Goal: Task Accomplishment & Management: Manage account settings

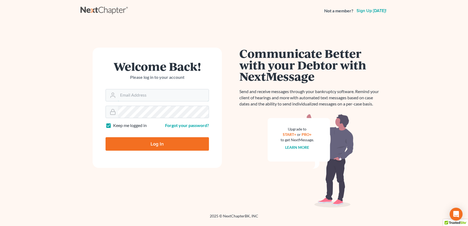
type input "[EMAIL_ADDRESS][DOMAIN_NAME]"
click at [164, 139] on input "Log In" at bounding box center [156, 143] width 103 height 13
type input "Thinking..."
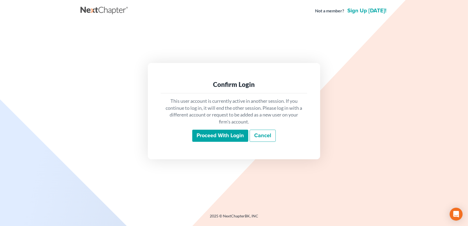
click at [205, 136] on input "Proceed with login" at bounding box center [220, 136] width 56 height 12
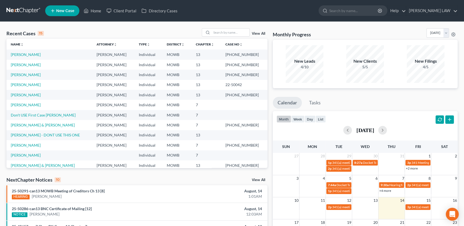
click at [67, 12] on span "New Case" at bounding box center [65, 11] width 18 height 4
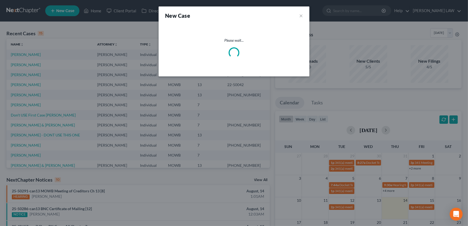
select select "46"
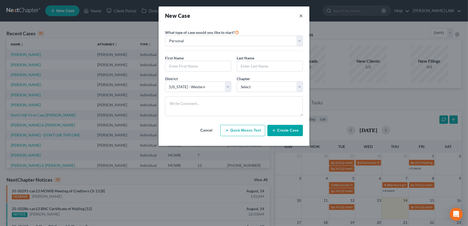
click at [300, 17] on button "×" at bounding box center [301, 16] width 4 height 8
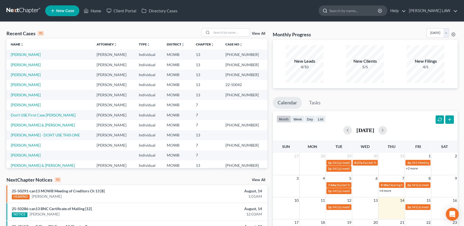
click at [360, 13] on input "search" at bounding box center [353, 11] width 49 height 10
type input "piburn"
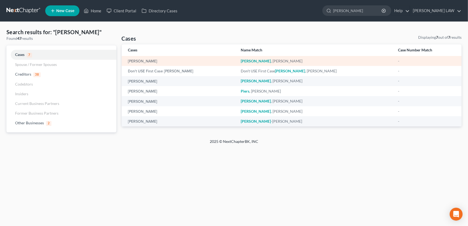
click at [152, 61] on div "Piburn, John" at bounding box center [180, 60] width 104 height 5
click at [136, 59] on link "Piburn, John" at bounding box center [142, 61] width 29 height 4
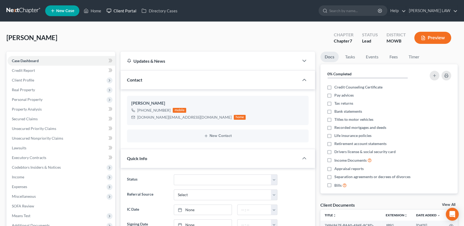
click at [124, 11] on link "Client Portal" at bounding box center [121, 11] width 35 height 10
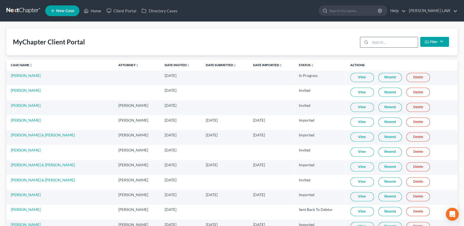
click at [374, 43] on input "search" at bounding box center [394, 42] width 48 height 10
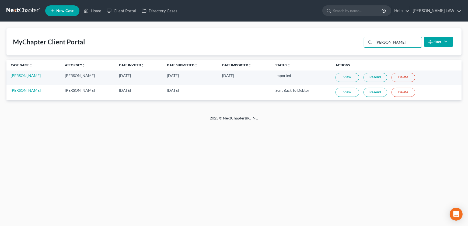
type input "piburn"
click at [366, 92] on link "Resend" at bounding box center [375, 92] width 24 height 9
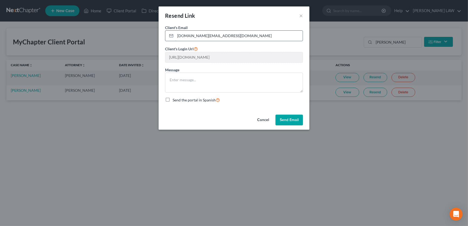
click at [209, 37] on input "pib65.jp@gmail.com" at bounding box center [238, 36] width 127 height 10
click at [301, 15] on button "×" at bounding box center [301, 15] width 4 height 6
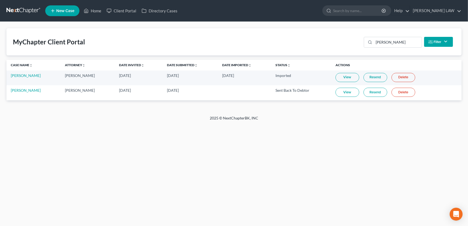
click at [364, 95] on link "Resend" at bounding box center [375, 92] width 24 height 9
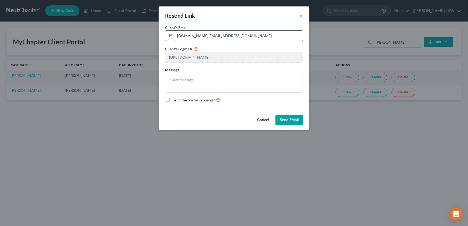
click at [226, 35] on input "pib65.jp@gmail.com" at bounding box center [238, 36] width 127 height 10
drag, startPoint x: 193, startPoint y: 35, endPoint x: 202, endPoint y: 36, distance: 9.8
click at [202, 36] on input "pib65.jp@gmail.com" at bounding box center [238, 36] width 127 height 10
type input "pib65.jp@outlook.com"
click at [187, 78] on textarea at bounding box center [234, 83] width 138 height 20
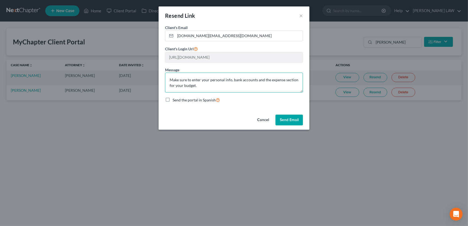
type textarea "Make sure to enter your personal info, bank accounts and the expense section fo…"
click at [291, 120] on button "Send Email" at bounding box center [288, 120] width 27 height 11
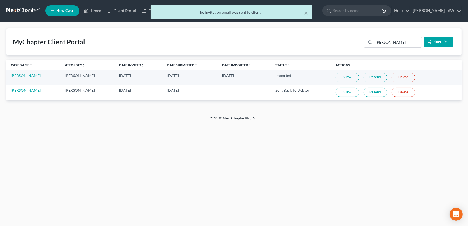
click at [19, 90] on link "John Piburn" at bounding box center [26, 90] width 30 height 5
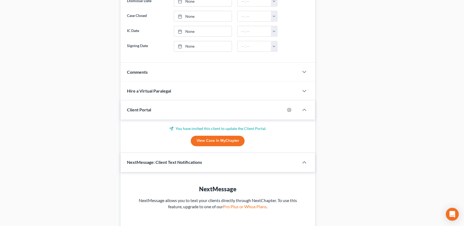
scroll to position [306, 0]
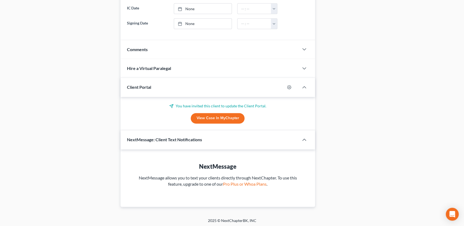
click at [172, 48] on div "Comments" at bounding box center [210, 49] width 178 height 19
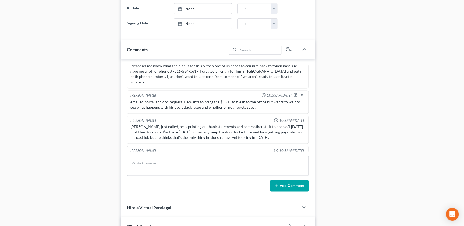
scroll to position [55, 0]
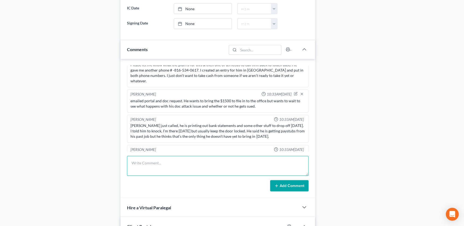
click at [156, 163] on textarea at bounding box center [217, 166] width 181 height 20
type textarea "HS 1 (sister is dying and may move in with him. If so he will get 13.75/hr as a…"
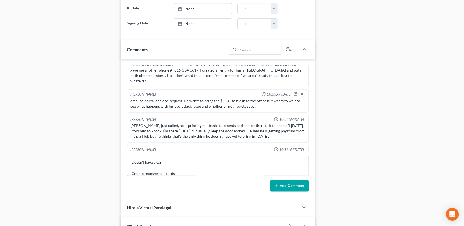
click at [277, 184] on line at bounding box center [277, 185] width 0 height 2
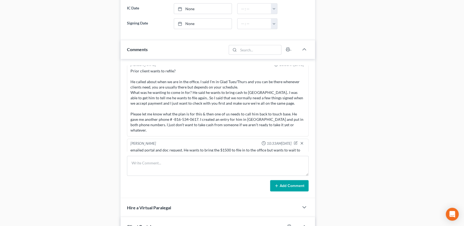
scroll to position [12, 0]
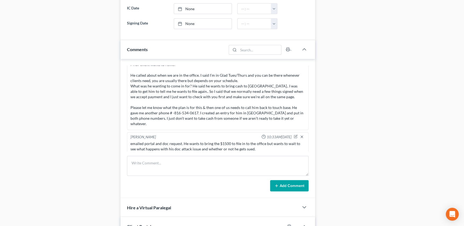
drag, startPoint x: 289, startPoint y: 79, endPoint x: 289, endPoint y: 83, distance: 4.3
click at [289, 80] on div "Prior client wants to refile? He called about when we are in the office. I said…" at bounding box center [218, 94] width 174 height 65
click at [300, 135] on icon "button" at bounding box center [302, 137] width 4 height 4
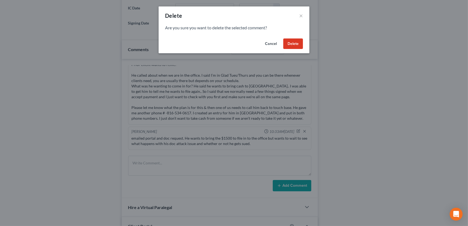
click at [293, 44] on button "Delete" at bounding box center [293, 43] width 20 height 11
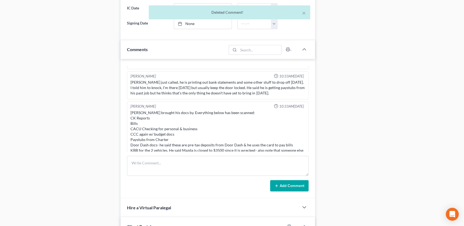
scroll to position [73, 0]
click at [289, 79] on div "John just called, he is printing out bank statements and some other stuff to dr…" at bounding box center [218, 87] width 174 height 16
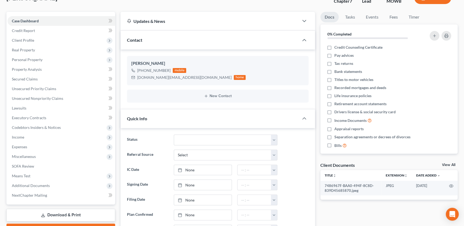
scroll to position [37, 0]
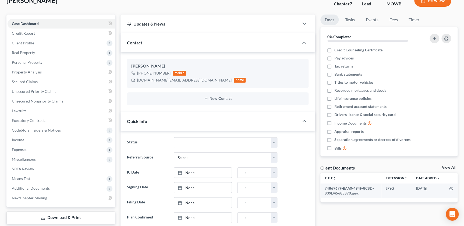
click at [300, 152] on div "Referral Source Select Word Of Mouth Previous Clients Direct Mail Website Googl…" at bounding box center [217, 157] width 187 height 11
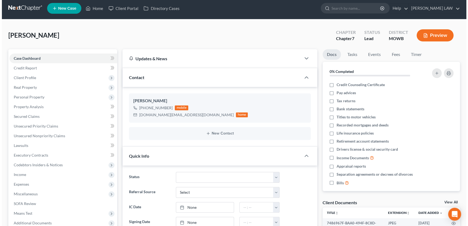
scroll to position [0, 0]
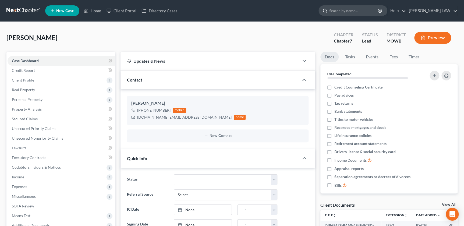
click at [363, 11] on input "search" at bounding box center [353, 11] width 49 height 10
type input "gilmore"
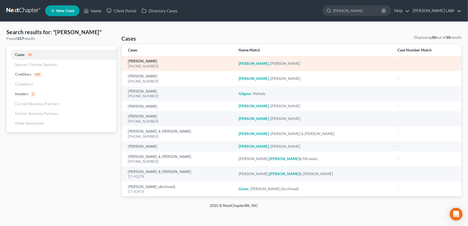
click at [134, 61] on link "[PERSON_NAME]" at bounding box center [142, 61] width 29 height 4
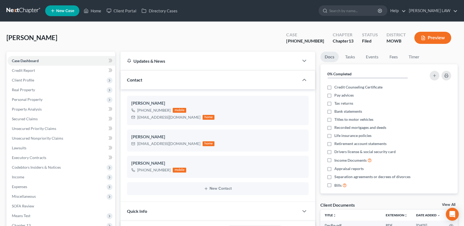
click at [423, 36] on icon "button" at bounding box center [423, 38] width 5 height 5
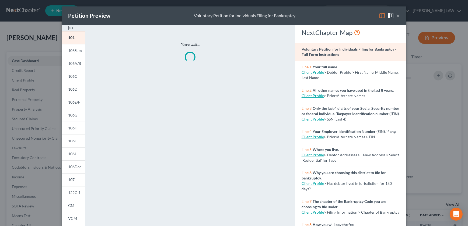
click at [68, 27] on img at bounding box center [71, 28] width 6 height 6
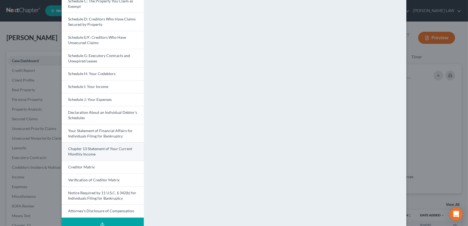
scroll to position [95, 0]
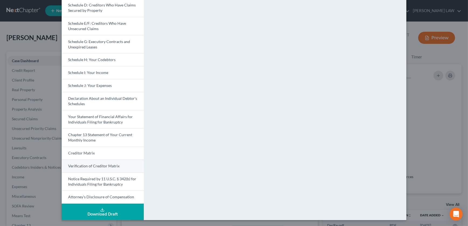
click at [87, 164] on span "Verification of Creditor Matrix" at bounding box center [93, 166] width 51 height 5
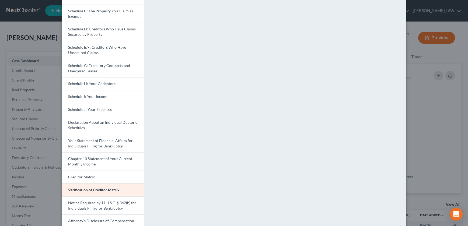
scroll to position [58, 0]
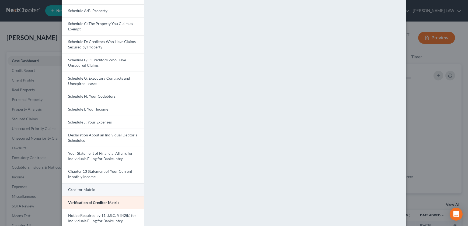
click at [105, 191] on link "Creditor Matrix" at bounding box center [103, 189] width 82 height 13
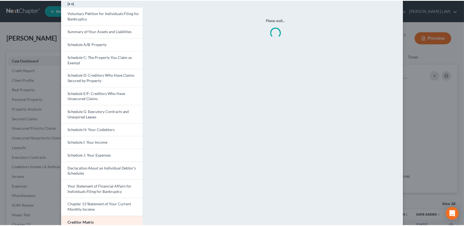
scroll to position [15, 0]
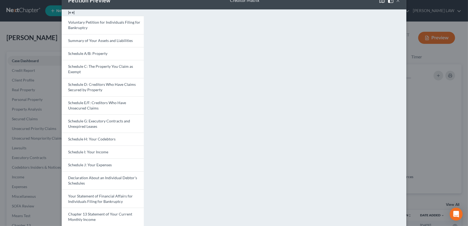
click at [396, 1] on button "×" at bounding box center [398, 0] width 4 height 6
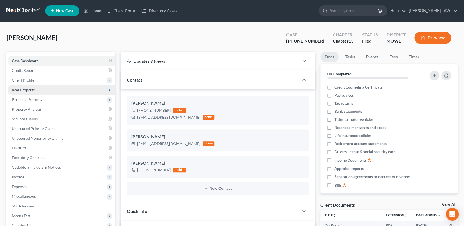
click at [32, 92] on span "Real Property" at bounding box center [62, 90] width 108 height 10
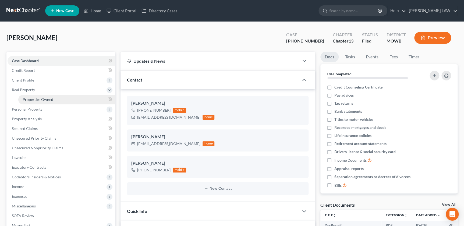
click at [35, 96] on link "Properties Owned" at bounding box center [66, 100] width 97 height 10
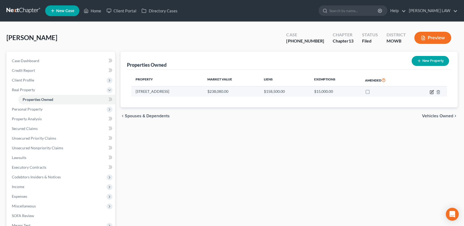
click at [433, 91] on icon "button" at bounding box center [432, 91] width 2 height 2
select select "26"
select select "3"
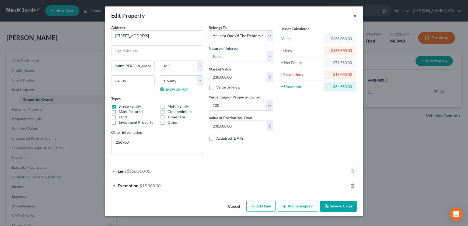
click at [355, 16] on button "×" at bounding box center [355, 15] width 4 height 6
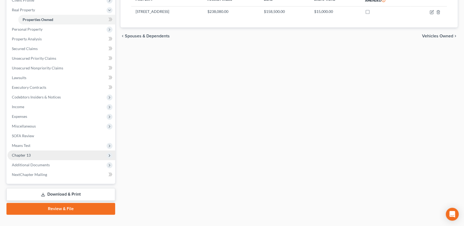
scroll to position [89, 0]
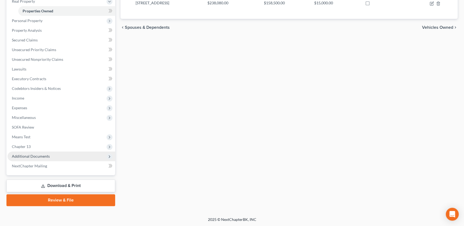
click at [42, 153] on span "Additional Documents" at bounding box center [62, 157] width 108 height 10
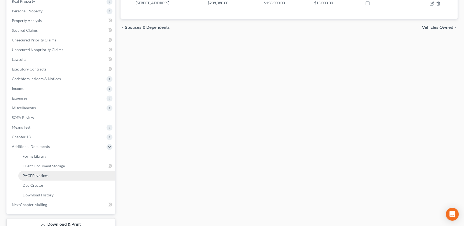
click at [45, 176] on span "PACER Notices" at bounding box center [36, 175] width 26 height 5
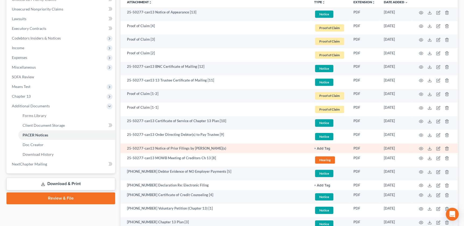
scroll to position [140, 0]
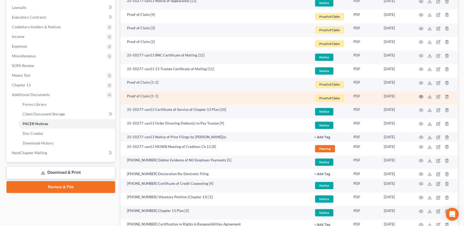
click at [420, 94] on icon "button" at bounding box center [421, 96] width 4 height 4
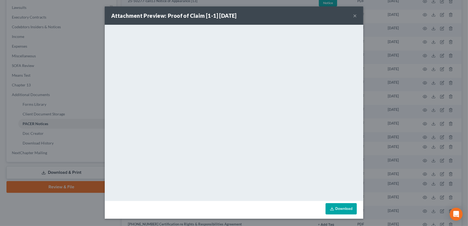
drag, startPoint x: 355, startPoint y: 14, endPoint x: 358, endPoint y: 17, distance: 4.6
click at [355, 14] on button "×" at bounding box center [355, 15] width 4 height 6
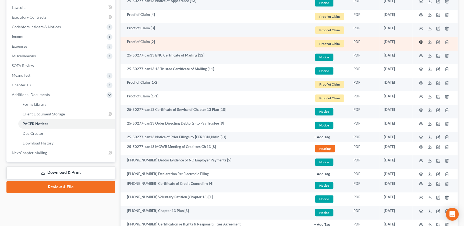
click at [422, 40] on icon "button" at bounding box center [421, 42] width 4 height 4
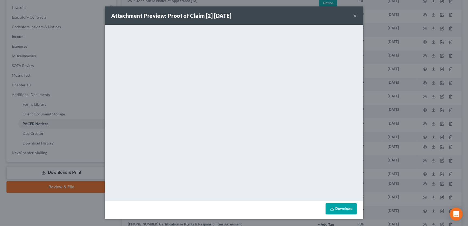
click at [353, 16] on button "×" at bounding box center [355, 15] width 4 height 6
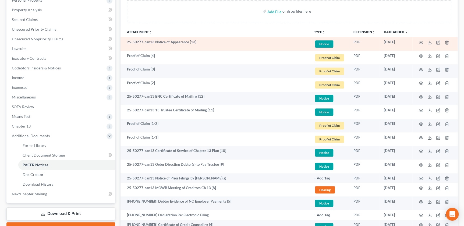
scroll to position [86, 0]
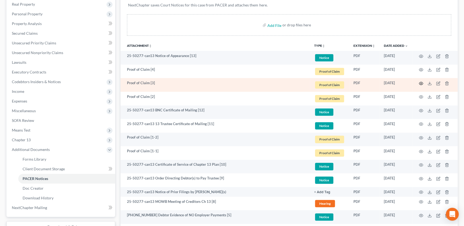
click at [421, 83] on circle "button" at bounding box center [421, 83] width 1 height 1
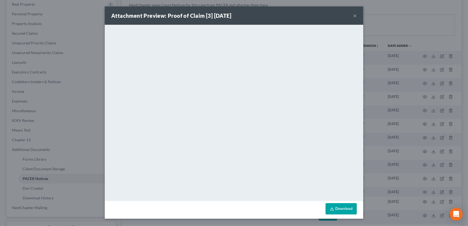
click at [354, 18] on button "×" at bounding box center [355, 15] width 4 height 6
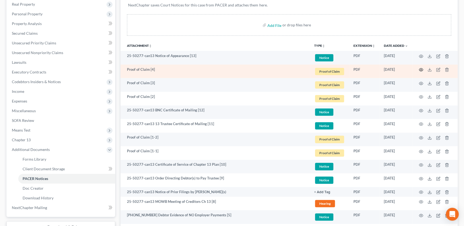
click at [419, 69] on icon "button" at bounding box center [421, 69] width 4 height 3
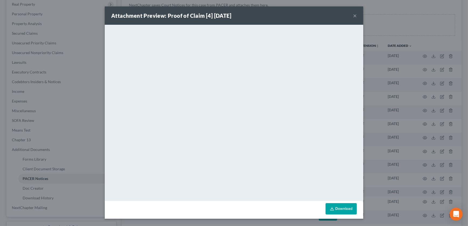
click at [354, 15] on button "×" at bounding box center [355, 15] width 4 height 6
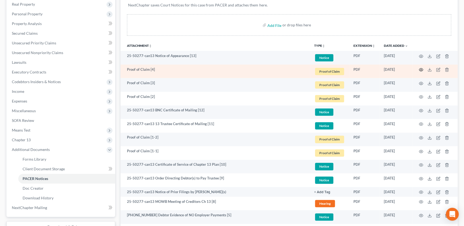
click at [420, 68] on icon "button" at bounding box center [421, 70] width 4 height 4
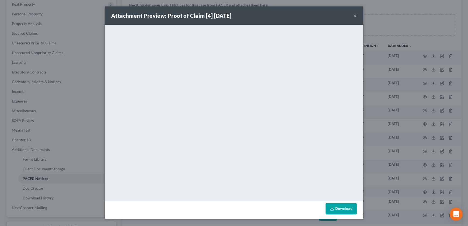
click at [353, 16] on button "×" at bounding box center [355, 15] width 4 height 6
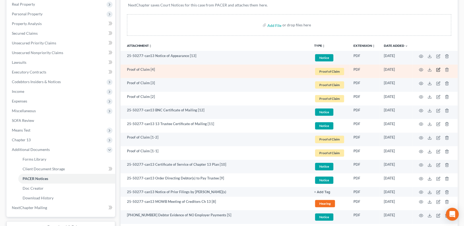
click at [438, 68] on icon "button" at bounding box center [438, 70] width 4 height 4
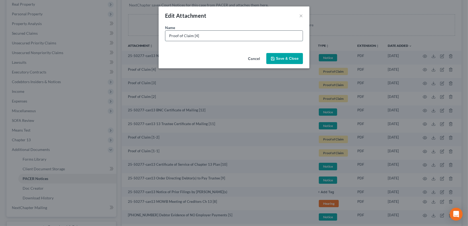
drag, startPoint x: 249, startPoint y: 39, endPoint x: 250, endPoint y: 34, distance: 4.4
click at [250, 36] on input "Proof of Claim [4]" at bounding box center [233, 36] width 137 height 10
type input "Proof of Claim [4] Mazuma Credit Union"
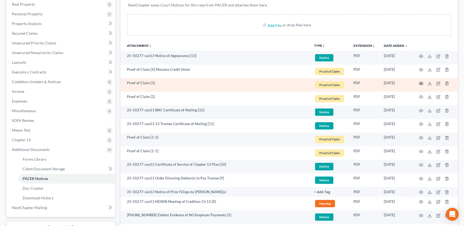
click at [421, 83] on circle "button" at bounding box center [421, 83] width 1 height 1
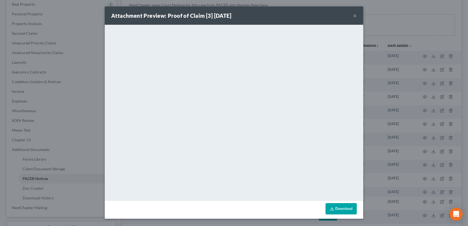
click at [353, 16] on div "Attachment Preview: Proof of Claim [3] 08/07/2025 ×" at bounding box center [234, 15] width 258 height 18
click at [354, 14] on button "×" at bounding box center [355, 15] width 4 height 6
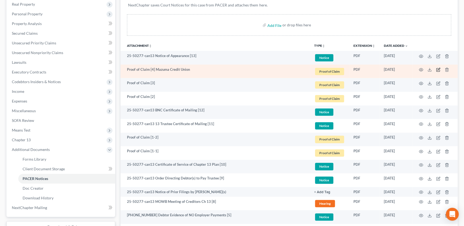
click at [438, 68] on icon "button" at bounding box center [438, 70] width 4 height 4
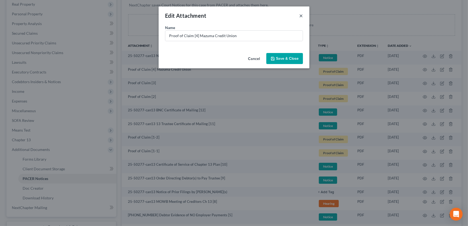
click at [299, 14] on button "×" at bounding box center [301, 15] width 4 height 6
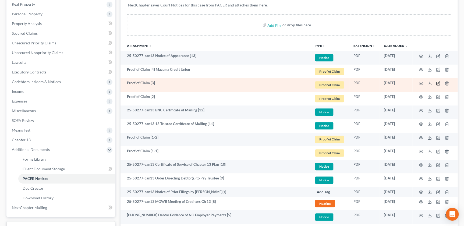
click at [441, 82] on td at bounding box center [435, 85] width 45 height 14
click at [439, 81] on icon "button" at bounding box center [438, 83] width 4 height 4
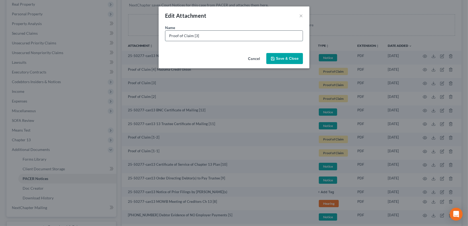
click at [226, 36] on input "Proof of Claim [3]" at bounding box center [233, 36] width 137 height 10
type input "Proof of Claim [3] MODOR"
click at [283, 53] on div "Cancel Save & Close" at bounding box center [234, 60] width 151 height 18
drag, startPoint x: 282, startPoint y: 53, endPoint x: 283, endPoint y: 57, distance: 3.7
click at [283, 54] on button "Save & Close" at bounding box center [284, 58] width 37 height 11
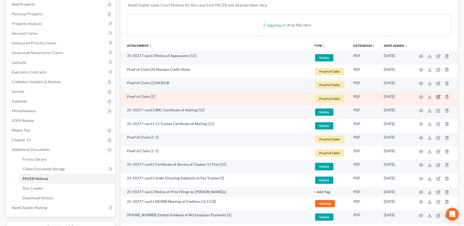
click at [438, 97] on icon "button" at bounding box center [438, 97] width 4 height 4
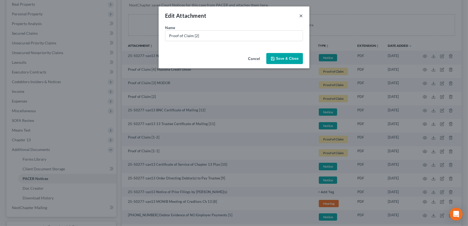
click at [300, 16] on button "×" at bounding box center [301, 15] width 4 height 6
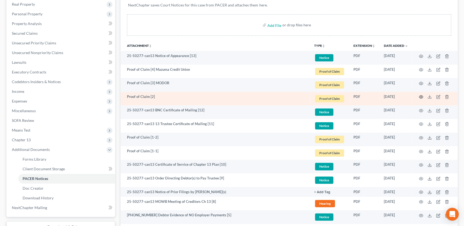
click at [423, 96] on td at bounding box center [435, 99] width 45 height 14
click at [420, 97] on icon "button" at bounding box center [421, 97] width 4 height 4
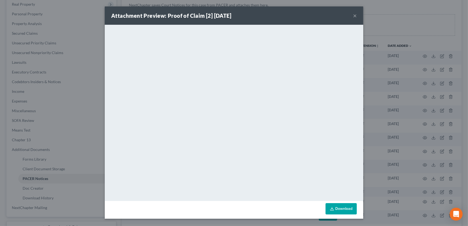
click at [354, 15] on button "×" at bounding box center [355, 15] width 4 height 6
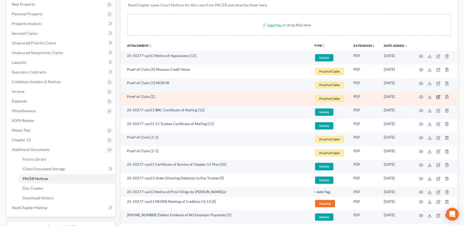
click at [437, 97] on icon "button" at bounding box center [438, 97] width 4 height 4
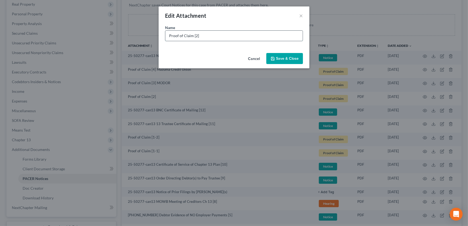
click at [209, 39] on input "Proof of Claim [2]" at bounding box center [233, 36] width 137 height 10
type input "Proof of Claim [2] NFM"
click at [288, 57] on span "Save & Close" at bounding box center [287, 58] width 23 height 5
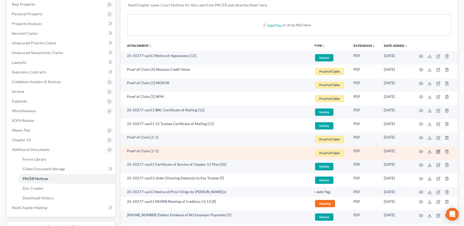
click at [437, 150] on icon "button" at bounding box center [438, 151] width 4 height 4
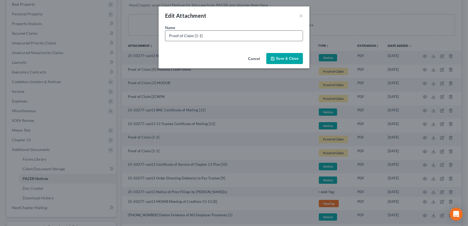
click at [233, 36] on input "Proof of Claim [1-1]" at bounding box center [233, 36] width 137 height 10
type input "Proof of Claim [1-1] Concord Finance, Inc"
click at [288, 57] on span "Save & Close" at bounding box center [287, 58] width 23 height 5
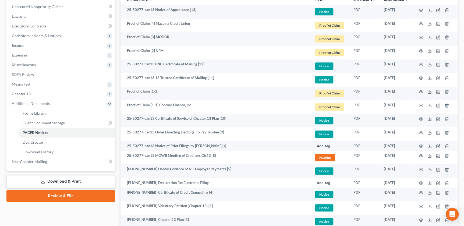
scroll to position [135, 0]
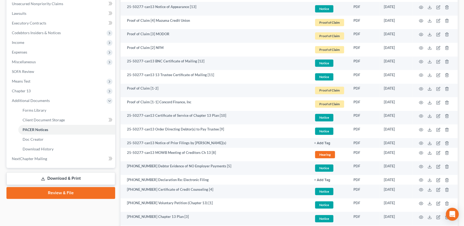
click at [52, 176] on link "Download & Print" at bounding box center [60, 178] width 109 height 13
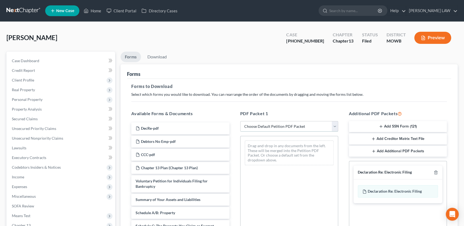
click at [278, 126] on select "Choose Default Petition PDF Packet Complete Bankruptcy Petition (all forms and …" at bounding box center [289, 126] width 98 height 11
select select "7"
click at [240, 121] on select "Choose Default Petition PDF Packet Complete Bankruptcy Petition (all forms and …" at bounding box center [289, 126] width 98 height 11
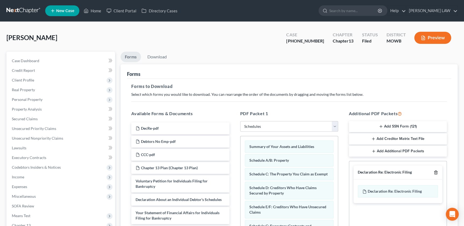
click at [435, 172] on icon "button" at bounding box center [436, 172] width 4 height 4
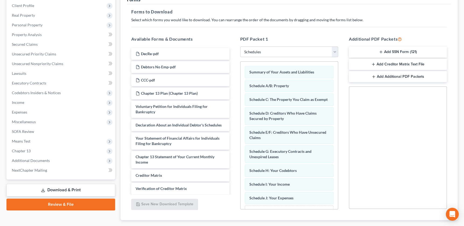
scroll to position [106, 0]
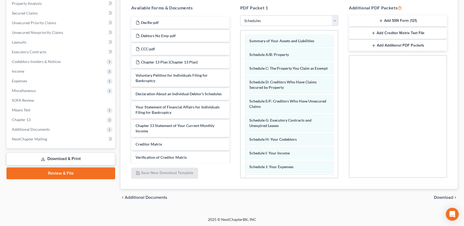
click at [447, 199] on span "Download" at bounding box center [443, 197] width 19 height 4
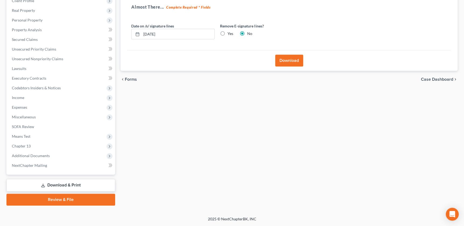
scroll to position [79, 0]
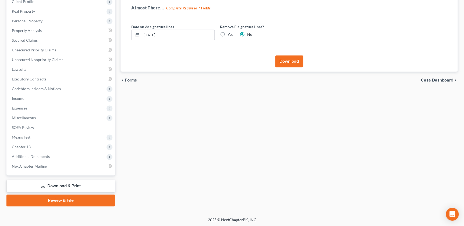
click at [292, 61] on button "Download" at bounding box center [289, 61] width 28 height 12
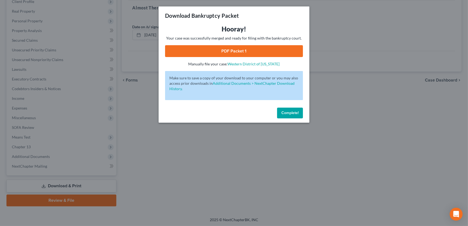
click at [232, 51] on link "PDF Packet 1" at bounding box center [234, 51] width 138 height 12
click at [286, 112] on span "Complete!" at bounding box center [289, 113] width 17 height 5
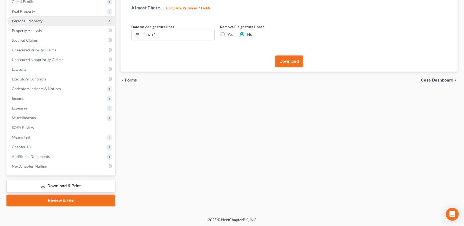
click at [32, 22] on span "Personal Property" at bounding box center [27, 21] width 31 height 5
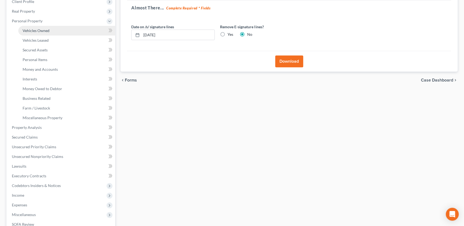
click at [38, 31] on span "Vehicles Owned" at bounding box center [36, 30] width 27 height 5
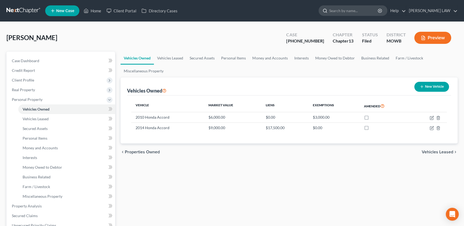
click at [365, 10] on input "search" at bounding box center [353, 11] width 49 height 10
type input "cary"
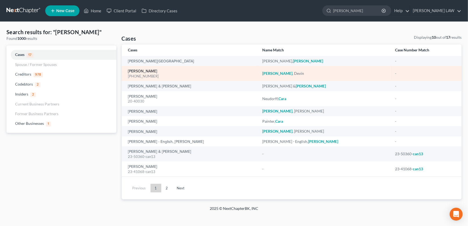
click at [138, 70] on link "[PERSON_NAME]" at bounding box center [142, 71] width 29 height 4
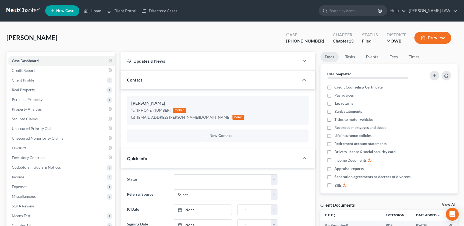
click at [423, 38] on line "button" at bounding box center [424, 38] width 2 height 0
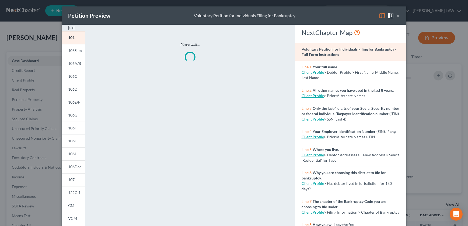
click at [68, 26] on img at bounding box center [71, 28] width 6 height 6
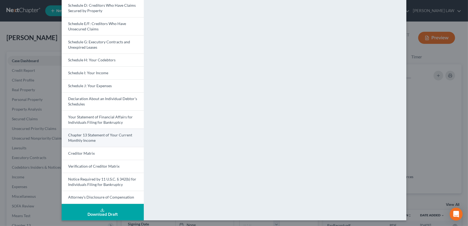
scroll to position [95, 0]
click at [90, 149] on link "Creditor Matrix" at bounding box center [103, 153] width 82 height 13
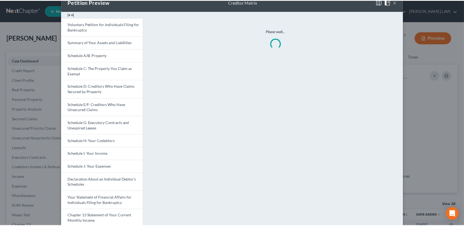
scroll to position [0, 0]
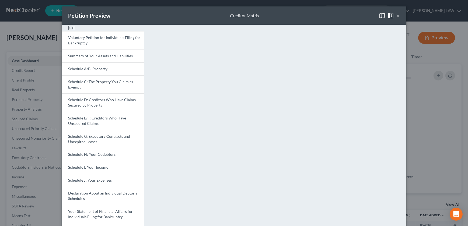
click at [396, 13] on button "×" at bounding box center [398, 15] width 4 height 6
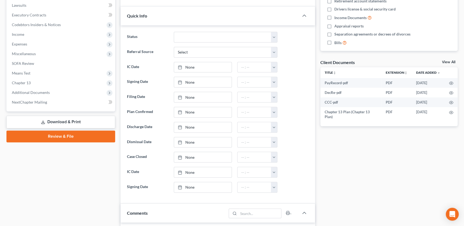
scroll to position [147, 0]
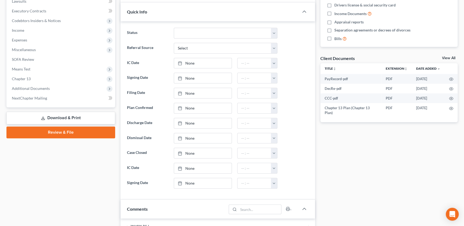
click at [64, 119] on link "Download & Print" at bounding box center [60, 118] width 109 height 13
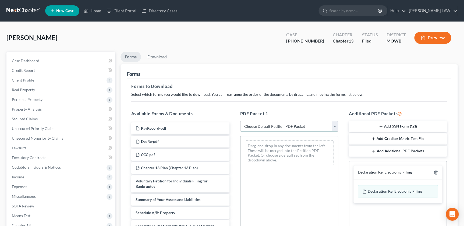
drag, startPoint x: 273, startPoint y: 125, endPoint x: 270, endPoint y: 129, distance: 4.9
click at [273, 125] on select "Choose Default Petition PDF Packet Complete Bankruptcy Petition (all forms and …" at bounding box center [289, 126] width 98 height 11
select select "7"
click at [240, 121] on select "Choose Default Petition PDF Packet Complete Bankruptcy Petition (all forms and …" at bounding box center [289, 126] width 98 height 11
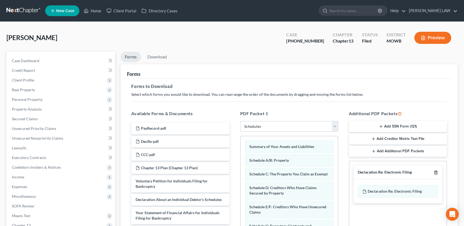
click at [436, 170] on icon "button" at bounding box center [436, 172] width 4 height 4
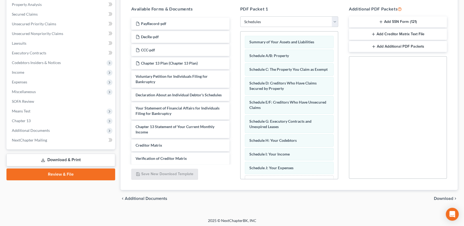
scroll to position [106, 0]
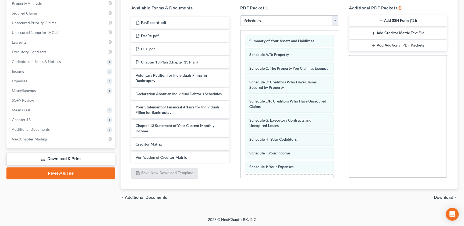
click at [444, 197] on span "Download" at bounding box center [443, 197] width 19 height 4
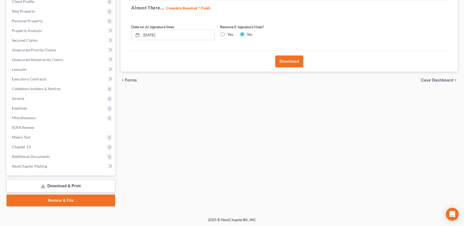
drag, startPoint x: 288, startPoint y: 58, endPoint x: 291, endPoint y: 59, distance: 3.0
click at [289, 58] on button "Download" at bounding box center [289, 61] width 28 height 12
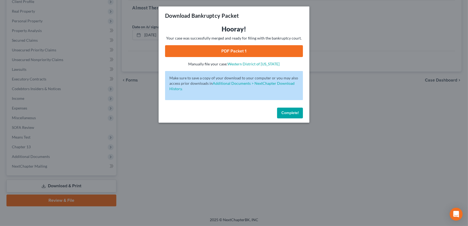
click at [221, 46] on link "PDF Packet 1" at bounding box center [234, 51] width 138 height 12
drag, startPoint x: 288, startPoint y: 113, endPoint x: 271, endPoint y: 98, distance: 23.1
click at [287, 111] on span "Complete!" at bounding box center [289, 113] width 17 height 5
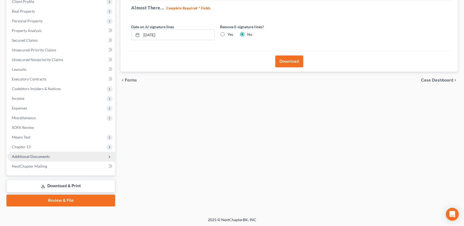
click at [48, 157] on span "Additional Documents" at bounding box center [31, 156] width 38 height 5
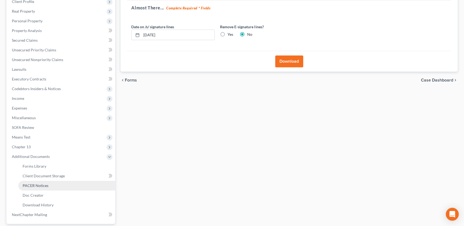
click at [41, 184] on span "PACER Notices" at bounding box center [36, 185] width 26 height 5
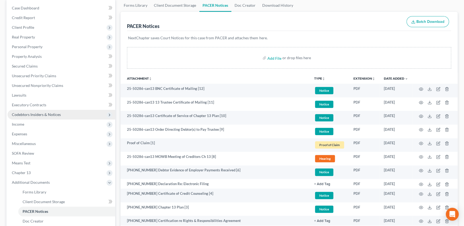
scroll to position [18, 0]
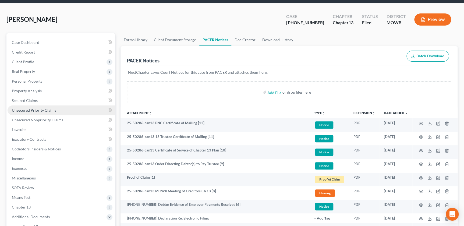
click at [33, 109] on span "Unsecured Priority Claims" at bounding box center [34, 110] width 44 height 5
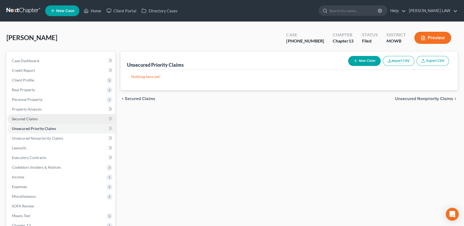
click at [30, 116] on link "Secured Claims" at bounding box center [62, 119] width 108 height 10
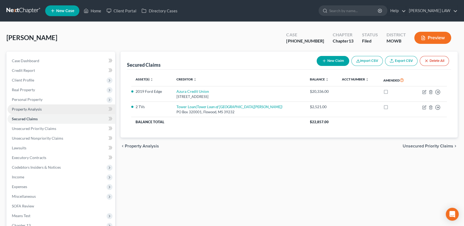
click at [30, 109] on span "Property Analysis" at bounding box center [27, 109] width 30 height 5
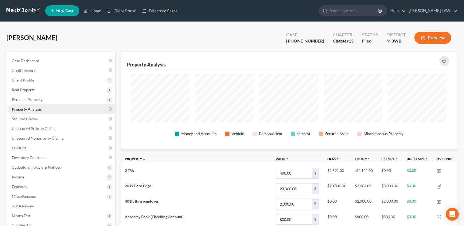
scroll to position [97, 337]
click at [29, 99] on span "Personal Property" at bounding box center [27, 99] width 31 height 5
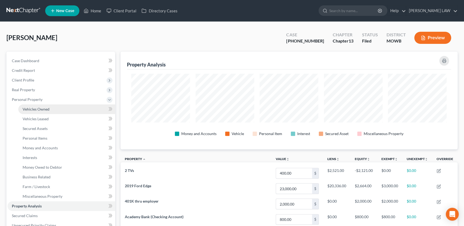
click at [32, 107] on span "Vehicles Owned" at bounding box center [36, 109] width 27 height 5
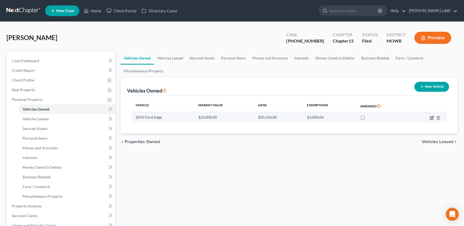
click at [431, 118] on icon "button" at bounding box center [432, 117] width 2 height 2
select select "0"
select select "7"
select select "2"
select select "3"
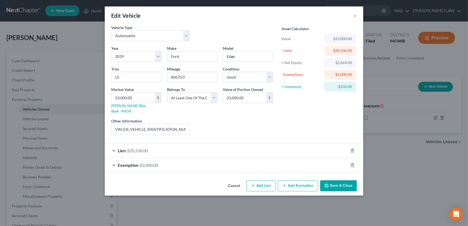
click at [338, 180] on button "Save & Close" at bounding box center [338, 185] width 37 height 11
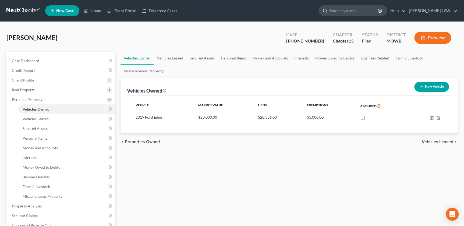
click at [364, 7] on input "search" at bounding box center [353, 11] width 49 height 10
type input "butler"
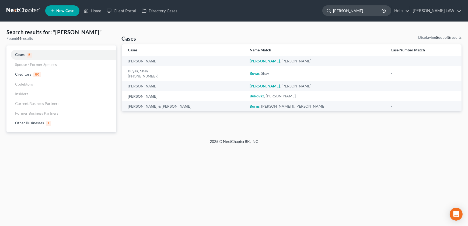
drag, startPoint x: 365, startPoint y: 12, endPoint x: 344, endPoint y: 8, distance: 21.8
click at [344, 8] on div "butler" at bounding box center [356, 10] width 69 height 10
click at [96, 10] on link "Home" at bounding box center [92, 11] width 23 height 10
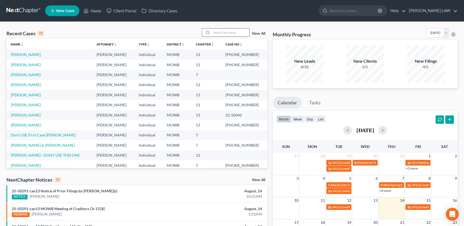
click at [229, 31] on input "search" at bounding box center [231, 33] width 38 height 8
type input "turner"
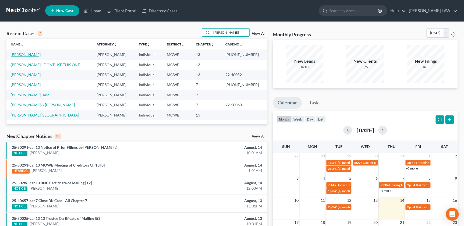
click at [28, 54] on link "[PERSON_NAME]" at bounding box center [26, 54] width 30 height 5
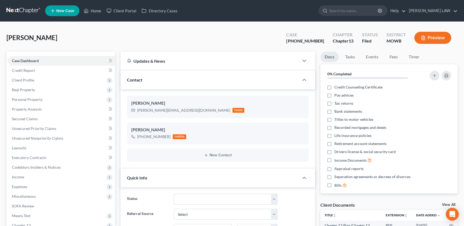
click at [434, 35] on button "Preview" at bounding box center [432, 38] width 37 height 12
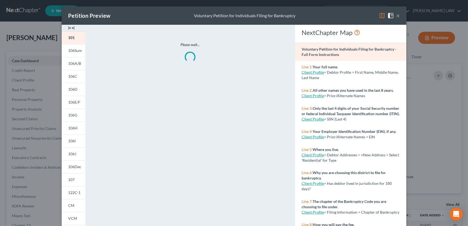
click at [68, 28] on img at bounding box center [71, 28] width 6 height 6
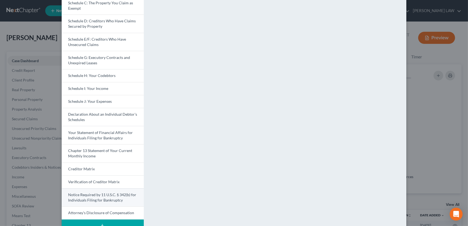
scroll to position [79, 0]
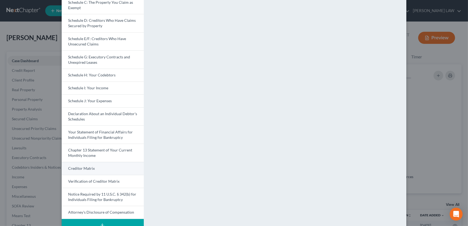
drag, startPoint x: 99, startPoint y: 180, endPoint x: 91, endPoint y: 174, distance: 10.3
click at [99, 180] on span "Verification of Creditor Matrix" at bounding box center [93, 181] width 51 height 5
click at [92, 170] on span "Creditor Matrix" at bounding box center [81, 168] width 27 height 5
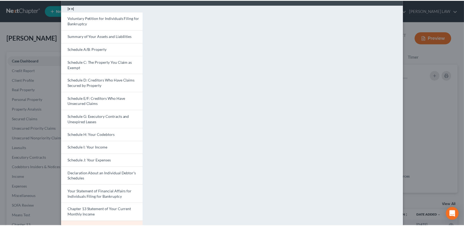
scroll to position [12, 0]
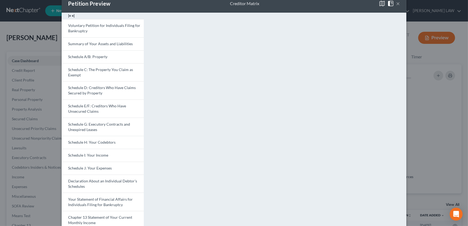
drag, startPoint x: 397, startPoint y: 3, endPoint x: 370, endPoint y: 18, distance: 31.1
click at [397, 3] on button "×" at bounding box center [398, 3] width 4 height 6
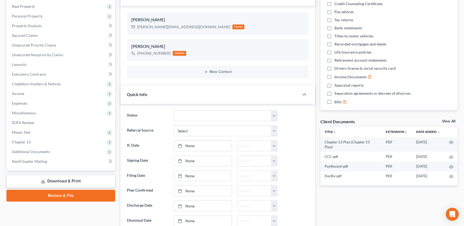
scroll to position [128, 0]
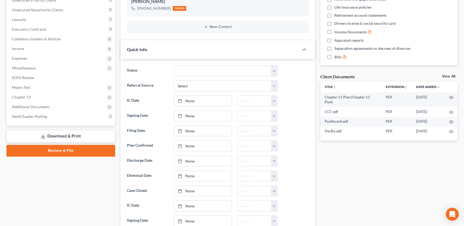
click at [47, 135] on link "Download & Print" at bounding box center [60, 136] width 109 height 13
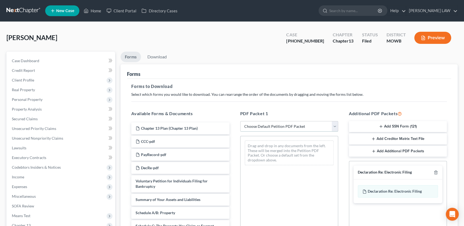
click at [271, 125] on select "Choose Default Petition PDF Packet Complete Bankruptcy Petition (all forms and …" at bounding box center [289, 126] width 98 height 11
select select "7"
click at [240, 121] on select "Choose Default Petition PDF Packet Complete Bankruptcy Petition (all forms and …" at bounding box center [289, 126] width 98 height 11
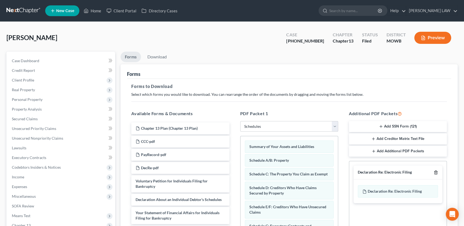
click at [435, 173] on icon "button" at bounding box center [436, 172] width 2 height 3
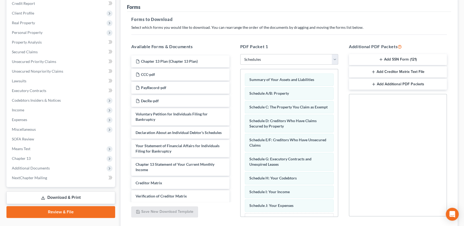
scroll to position [79, 0]
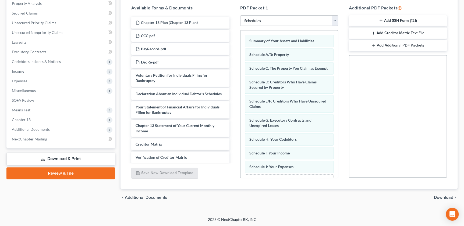
click at [440, 196] on span "Download" at bounding box center [443, 197] width 19 height 4
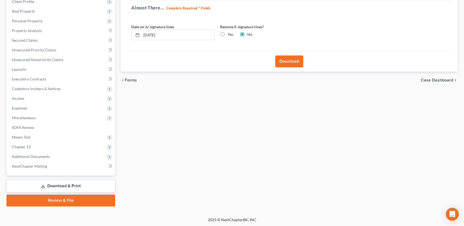
click at [285, 63] on button "Download" at bounding box center [289, 61] width 28 height 12
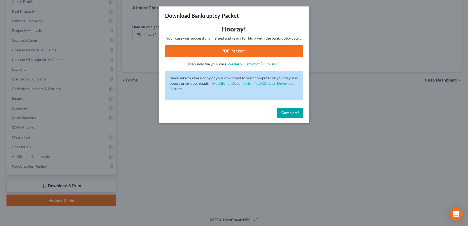
click at [204, 51] on link "PDF Packet 1" at bounding box center [234, 51] width 138 height 12
click at [292, 109] on button "Complete!" at bounding box center [290, 113] width 26 height 11
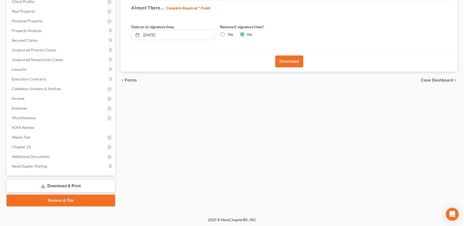
scroll to position [0, 0]
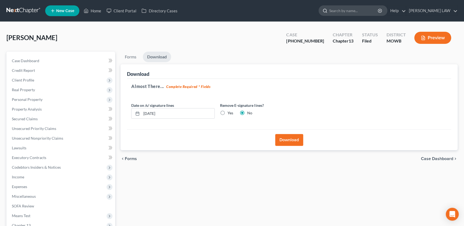
click at [356, 11] on input "search" at bounding box center [353, 11] width 49 height 10
type input "hiegert"
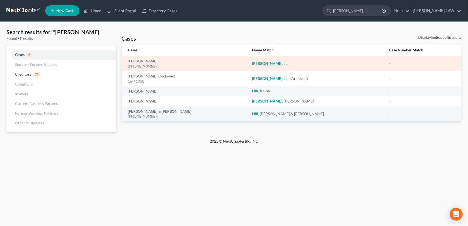
click at [139, 59] on div "Hiegert, Jan 25-40652-13" at bounding box center [185, 63] width 115 height 10
click at [138, 64] on div "[PHONE_NUMBER]" at bounding box center [185, 66] width 115 height 5
click at [140, 62] on link "[PERSON_NAME]" at bounding box center [142, 61] width 29 height 4
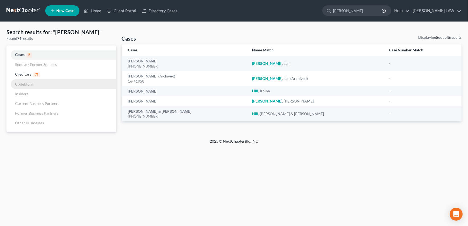
select select "1"
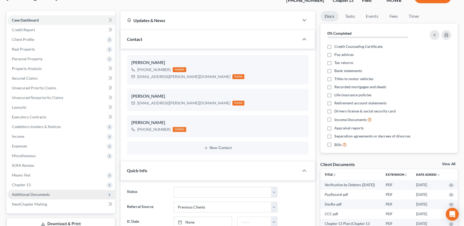
scroll to position [86, 0]
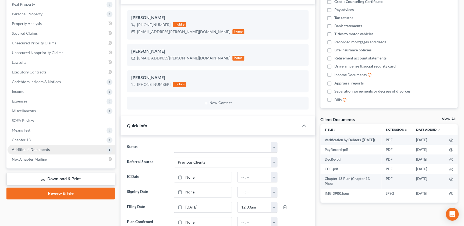
click at [43, 148] on span "Additional Documents" at bounding box center [31, 149] width 38 height 5
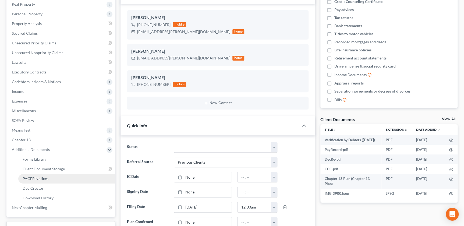
click at [43, 179] on span "PACER Notices" at bounding box center [36, 178] width 26 height 5
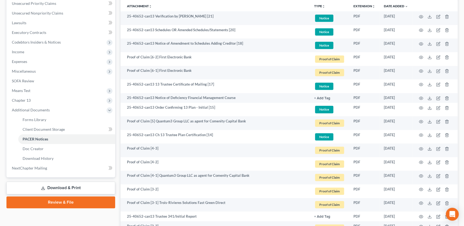
scroll to position [190, 0]
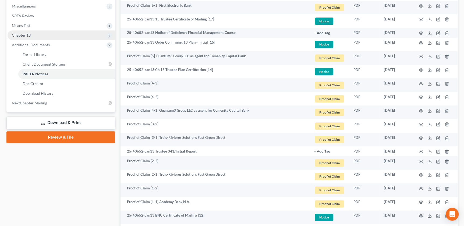
click at [27, 37] on span "Chapter 13" at bounding box center [62, 35] width 108 height 10
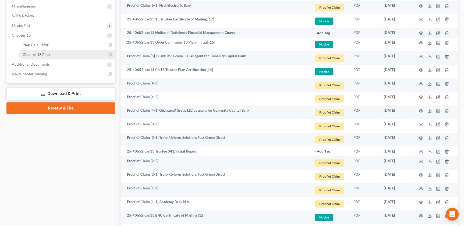
click at [28, 55] on span "Chapter 13 Plan" at bounding box center [36, 54] width 27 height 5
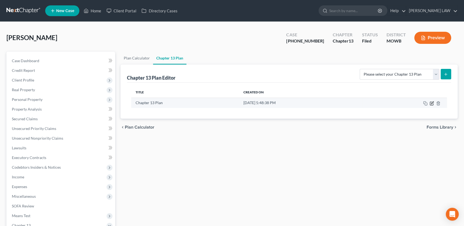
click at [430, 102] on icon "button" at bounding box center [431, 103] width 3 height 3
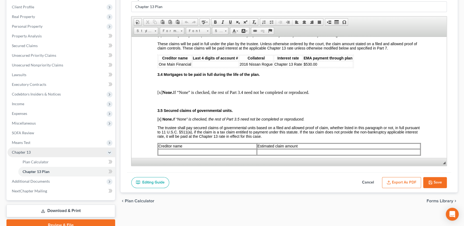
scroll to position [98, 0]
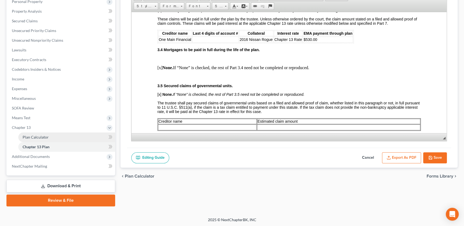
click at [37, 140] on link "Plan Calculator" at bounding box center [66, 137] width 97 height 10
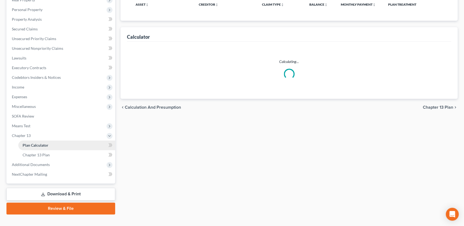
select select "57"
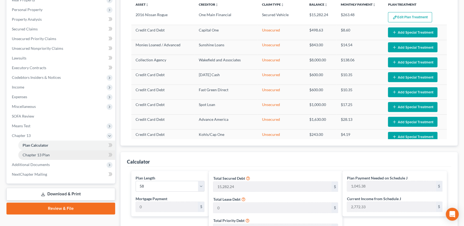
click at [36, 153] on span "Chapter 13 Plan" at bounding box center [36, 155] width 27 height 5
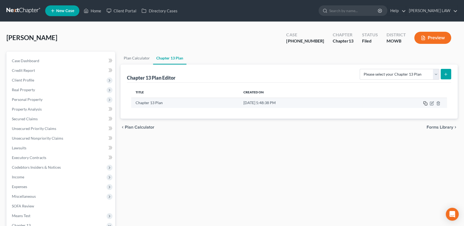
click at [425, 104] on rect "button" at bounding box center [426, 104] width 2 height 2
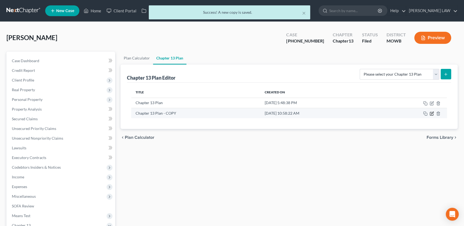
click at [432, 113] on icon "button" at bounding box center [432, 113] width 4 height 4
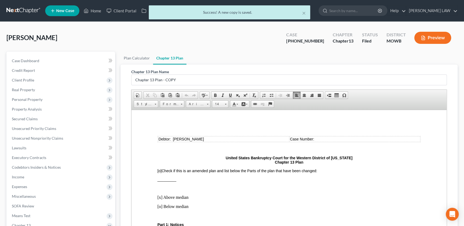
click at [277, 160] on strong "United States Bankruptcy Court for the Western District of Missouri Chapter 13 …" at bounding box center [289, 160] width 127 height 9
click at [275, 164] on strong "United States Bankruptcy Court for the Western District of Missouri Chapter 13 …" at bounding box center [289, 160] width 127 height 9
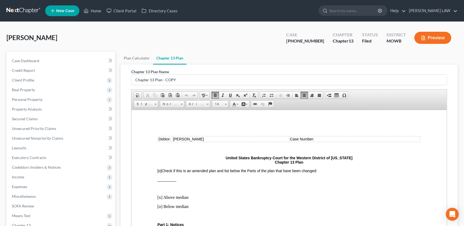
click at [272, 163] on p "United States Bankruptcy Court for the Western District of Missouri Chapter 13 …" at bounding box center [288, 160] width 263 height 9
click at [326, 141] on td "Case Number:" at bounding box center [355, 138] width 131 height 5
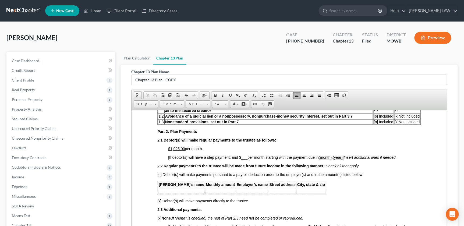
scroll to position [226, 0]
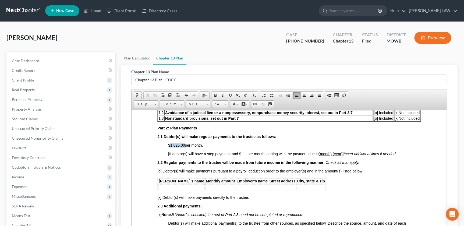
drag, startPoint x: 171, startPoint y: 149, endPoint x: 184, endPoint y: 149, distance: 12.9
click at [184, 147] on u "$1,025.00" at bounding box center [176, 145] width 17 height 4
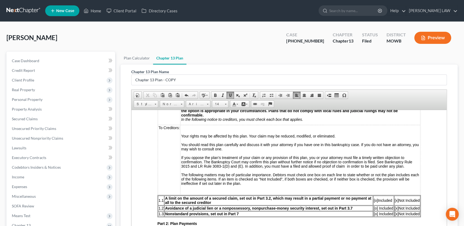
scroll to position [128, 0]
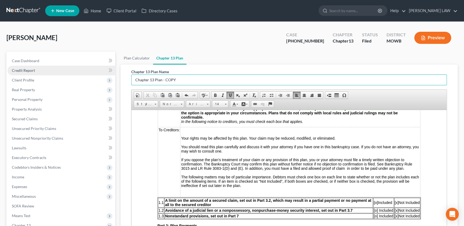
drag, startPoint x: 102, startPoint y: 79, endPoint x: 78, endPoint y: 73, distance: 25.5
click at [81, 77] on div "Petition Navigation Case Dashboard Payments Invoices Payments Payments Credit R…" at bounding box center [232, 178] width 457 height 253
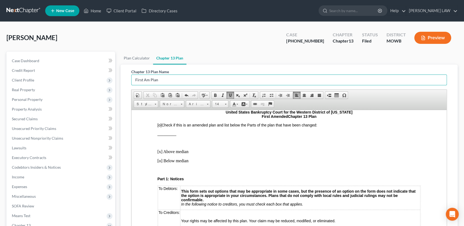
scroll to position [0, 0]
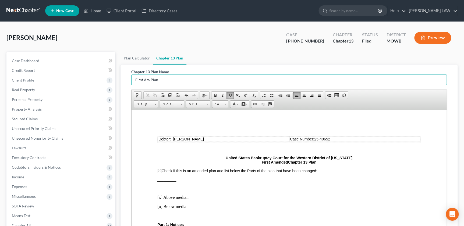
type input "First Am Plan"
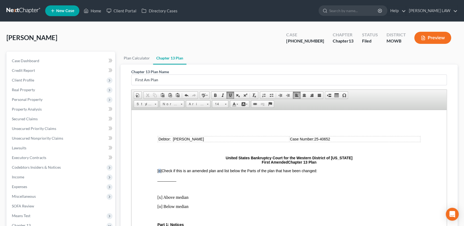
click at [160, 171] on span "[o]" at bounding box center [159, 170] width 4 height 4
click at [158, 179] on span "_________" at bounding box center [166, 179] width 19 height 4
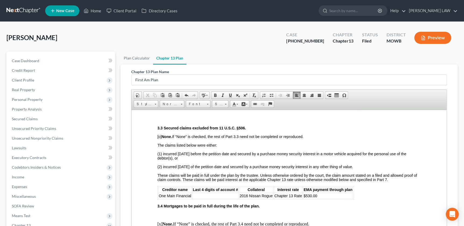
scroll to position [477, 0]
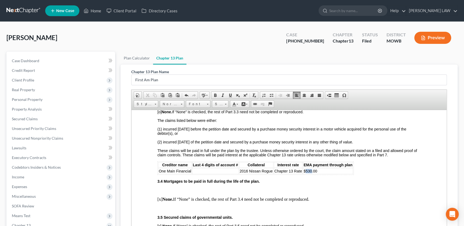
drag, startPoint x: 305, startPoint y: 179, endPoint x: 311, endPoint y: 179, distance: 5.9
click at [311, 173] on span "$530.00" at bounding box center [311, 171] width 14 height 4
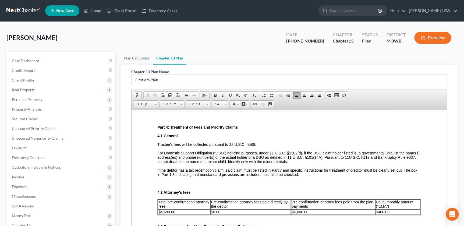
scroll to position [764, 0]
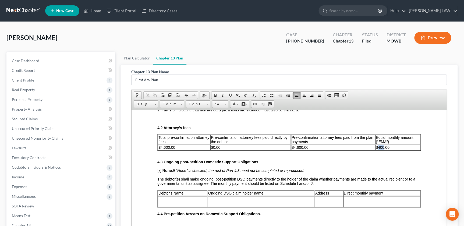
drag, startPoint x: 375, startPoint y: 161, endPoint x: 381, endPoint y: 163, distance: 6.4
click at [381, 149] on span "$400.00" at bounding box center [383, 147] width 14 height 4
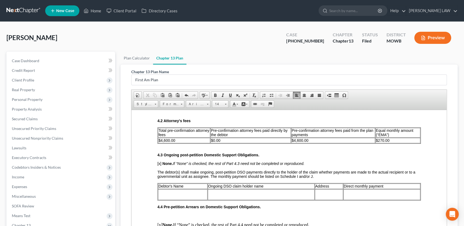
scroll to position [801, 0]
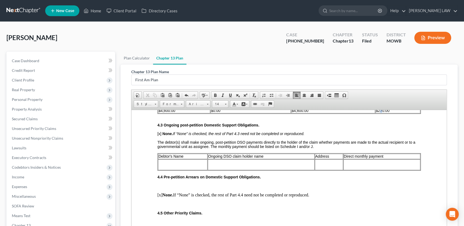
drag, startPoint x: 380, startPoint y: 125, endPoint x: 377, endPoint y: 126, distance: 3.4
click at [377, 112] on span "$270.00" at bounding box center [383, 110] width 14 height 4
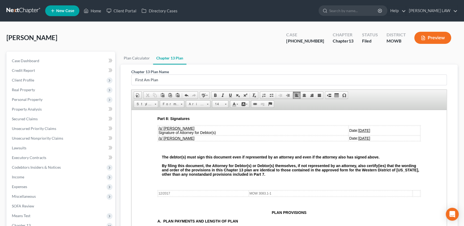
scroll to position [1235, 0]
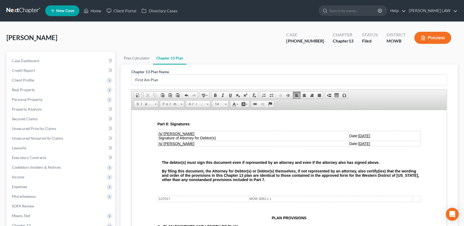
click at [360, 146] on td "Date: 04/30/2025" at bounding box center [385, 143] width 72 height 5
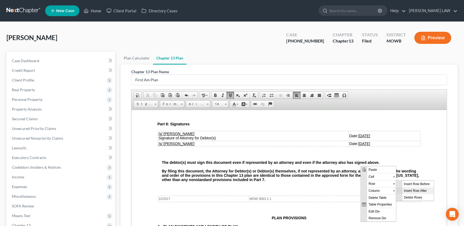
scroll to position [0, 0]
click at [420, 196] on span "Delete Rows" at bounding box center [418, 197] width 31 height 7
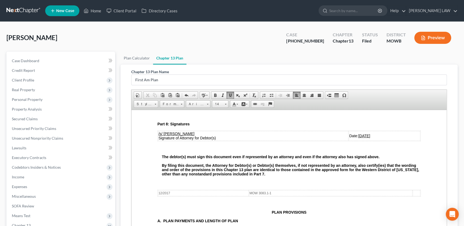
click at [358, 138] on u "04/30/2025" at bounding box center [364, 135] width 12 height 4
drag, startPoint x: 349, startPoint y: 159, endPoint x: 346, endPoint y: 159, distance: 3.1
click at [358, 138] on u "08/30/2025" at bounding box center [364, 135] width 12 height 4
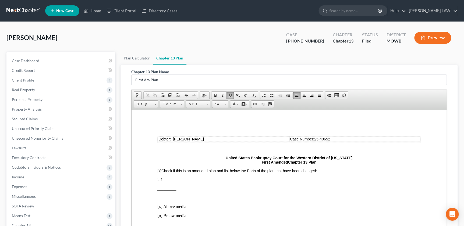
click at [165, 187] on span "_________" at bounding box center [166, 188] width 19 height 4
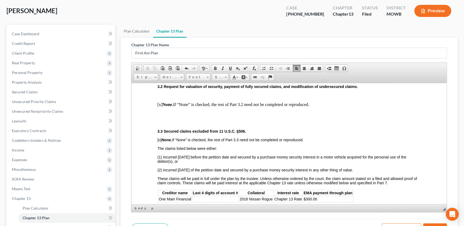
scroll to position [98, 0]
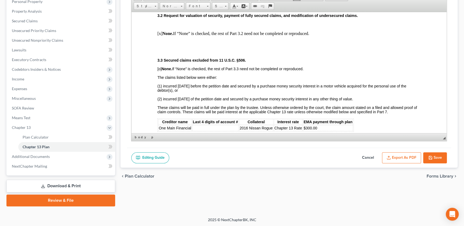
click at [396, 155] on button "Export as PDF" at bounding box center [401, 157] width 39 height 11
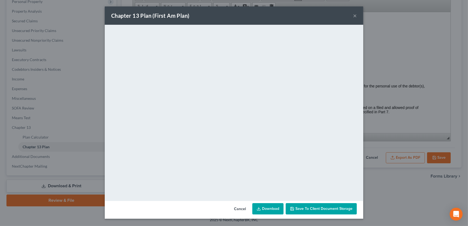
click at [356, 15] on button "×" at bounding box center [355, 15] width 4 height 6
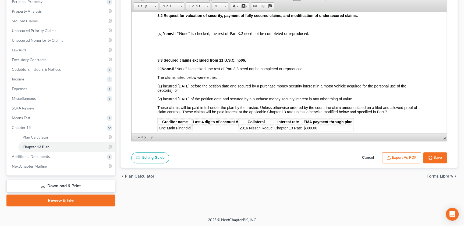
click at [439, 153] on button "Save" at bounding box center [435, 157] width 24 height 11
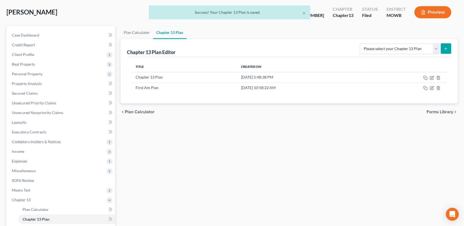
scroll to position [0, 0]
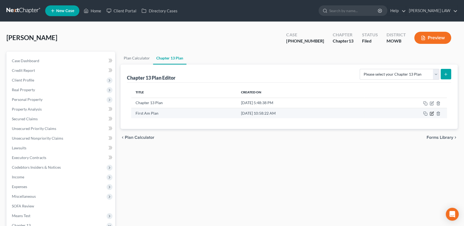
click at [431, 113] on icon "button" at bounding box center [432, 113] width 4 height 4
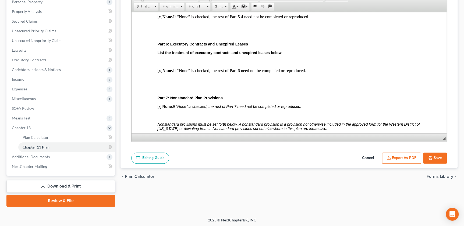
scroll to position [1131, 0]
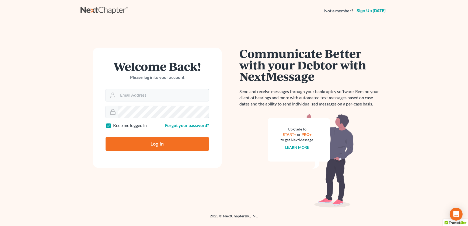
type input "admin@thekcbk.com"
click at [154, 143] on input "Log In" at bounding box center [156, 143] width 103 height 13
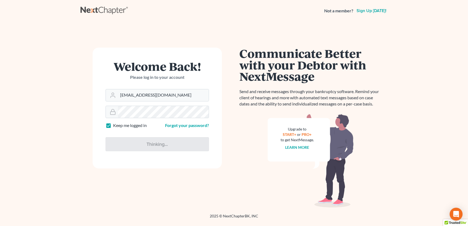
type input "Thinking..."
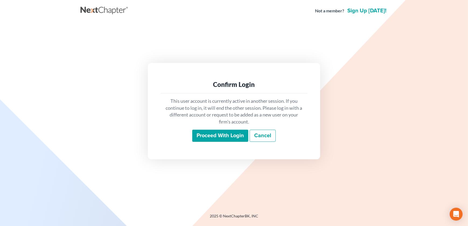
click at [205, 136] on input "Proceed with login" at bounding box center [220, 136] width 56 height 12
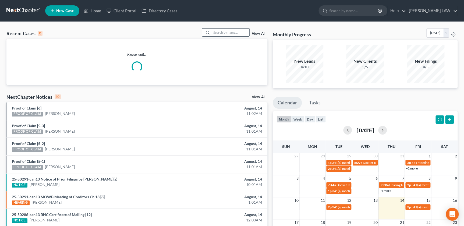
click at [215, 35] on input "search" at bounding box center [231, 33] width 38 height 8
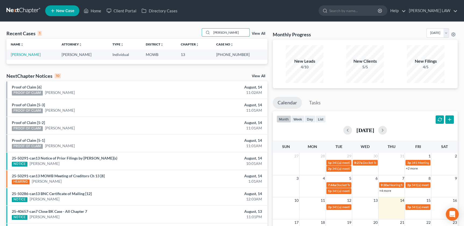
type input "hiegert"
click at [16, 52] on td "Hiegert, Jan" at bounding box center [31, 55] width 51 height 10
click at [16, 55] on link "[PERSON_NAME]" at bounding box center [26, 54] width 30 height 5
select select "1"
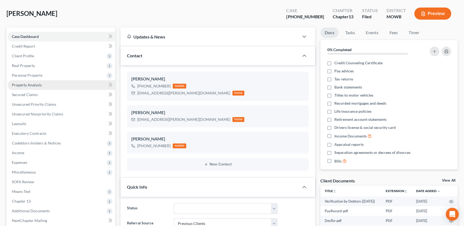
scroll to position [24, 0]
click at [302, 124] on icon "button" at bounding box center [302, 123] width 4 height 4
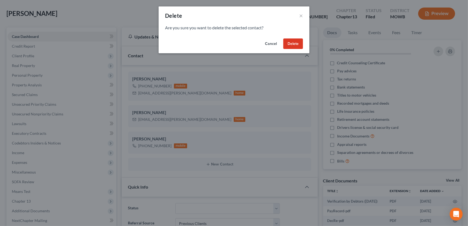
click at [293, 47] on button "Delete" at bounding box center [293, 43] width 20 height 11
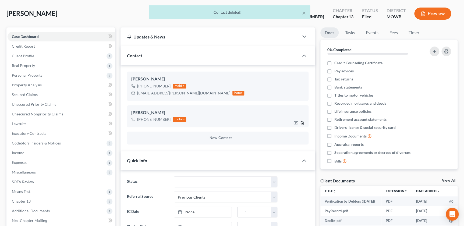
click at [303, 123] on line "button" at bounding box center [303, 123] width 0 height 1
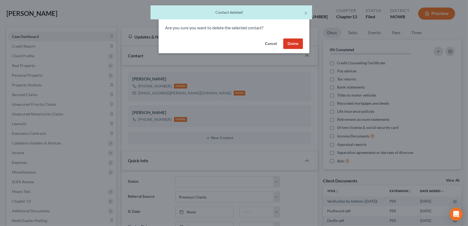
click at [291, 43] on button "Delete" at bounding box center [293, 43] width 20 height 11
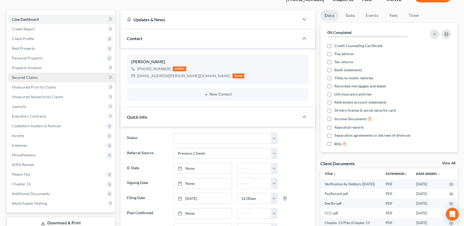
scroll to position [104, 0]
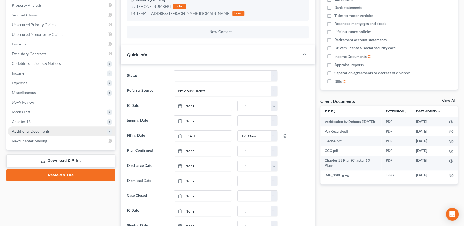
click at [36, 129] on span "Additional Documents" at bounding box center [31, 131] width 38 height 5
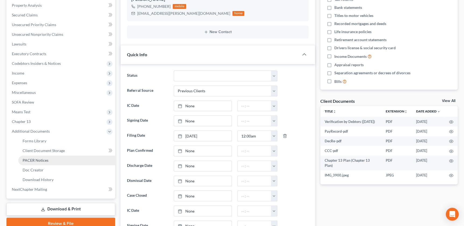
click at [36, 163] on link "PACER Notices" at bounding box center [66, 161] width 97 height 10
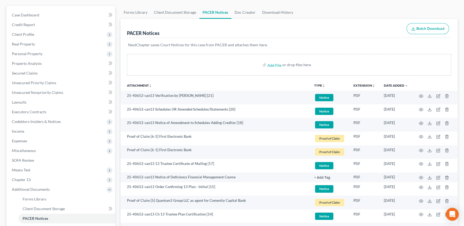
scroll to position [43, 0]
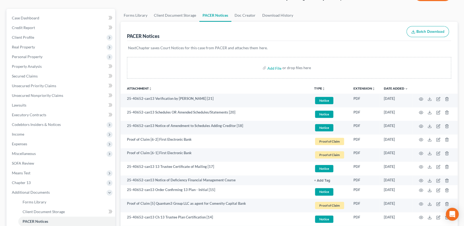
click at [322, 87] on icon "unfold_more" at bounding box center [323, 88] width 3 height 3
click at [326, 130] on link "Proof of Claim" at bounding box center [330, 128] width 32 height 9
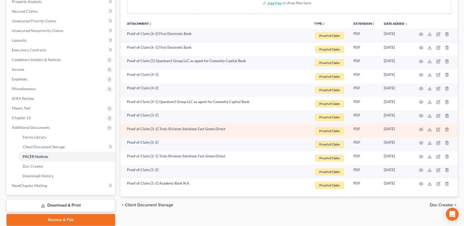
scroll to position [127, 0]
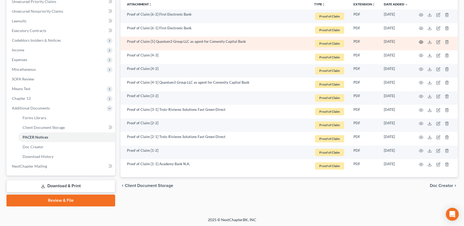
click at [420, 41] on icon "button" at bounding box center [421, 42] width 4 height 4
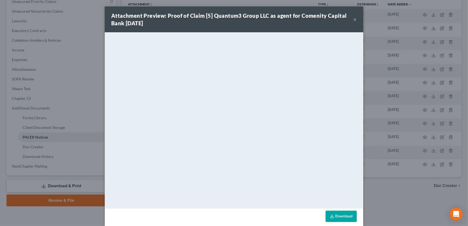
click at [353, 19] on button "×" at bounding box center [355, 19] width 4 height 6
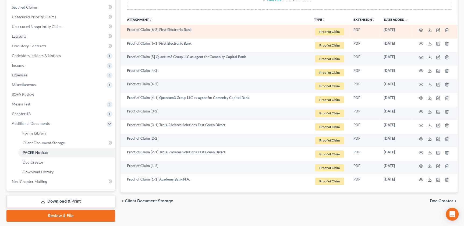
scroll to position [121, 0]
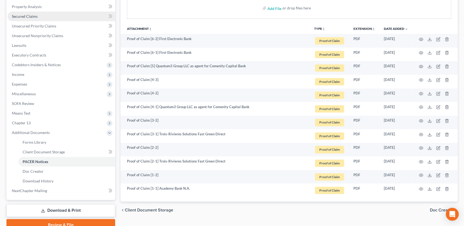
click at [37, 17] on span "Secured Claims" at bounding box center [25, 16] width 26 height 5
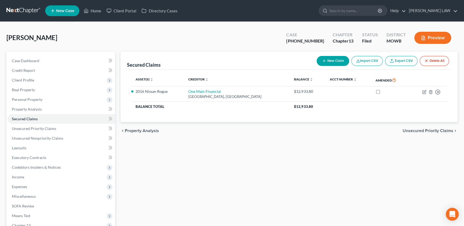
click at [212, 41] on div "Hiegert, Jan Upgraded Case 25-40652-13 Chapter Chapter 13 Status Filed District…" at bounding box center [231, 39] width 451 height 23
click at [354, 13] on input "search" at bounding box center [353, 11] width 49 height 10
type input "h"
type input "dilley"
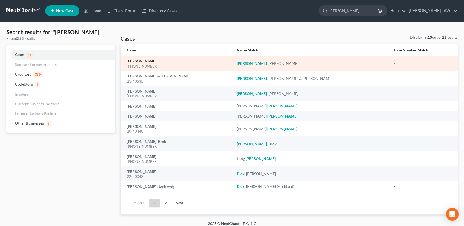
click at [143, 62] on link "[PERSON_NAME]" at bounding box center [141, 61] width 29 height 4
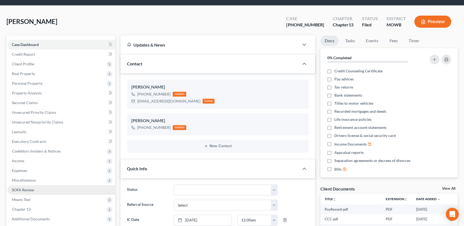
scroll to position [49, 0]
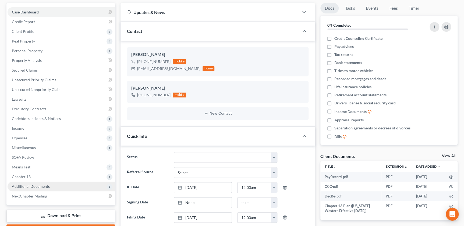
click at [33, 184] on span "Additional Documents" at bounding box center [31, 186] width 38 height 5
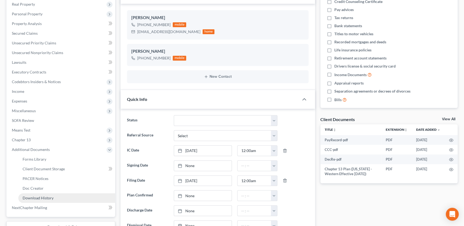
scroll to position [92, 0]
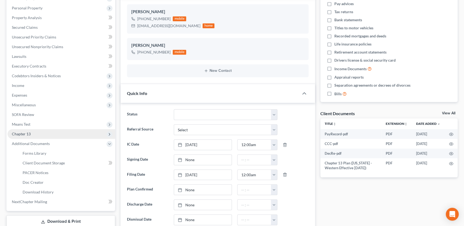
click at [30, 135] on span "Chapter 13" at bounding box center [21, 134] width 19 height 5
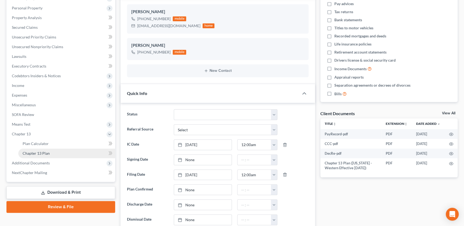
click at [33, 151] on span "Chapter 13 Plan" at bounding box center [36, 153] width 27 height 5
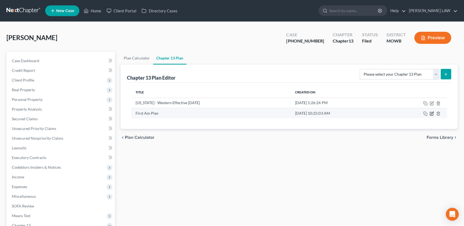
click at [432, 112] on icon "button" at bounding box center [432, 113] width 4 height 4
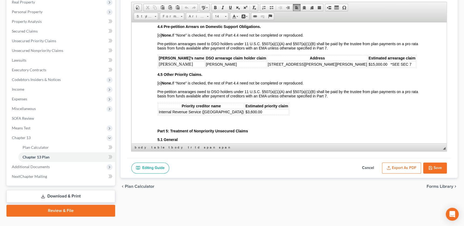
scroll to position [98, 0]
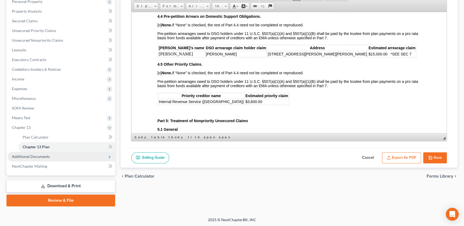
click at [38, 154] on span "Additional Documents" at bounding box center [31, 156] width 38 height 5
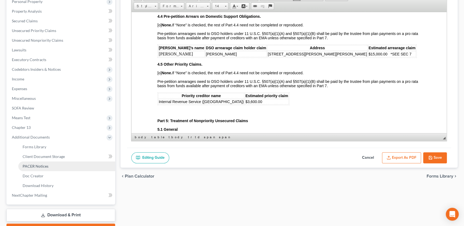
click at [51, 164] on link "PACER Notices" at bounding box center [66, 166] width 97 height 10
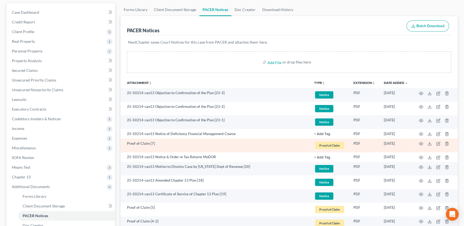
scroll to position [79, 0]
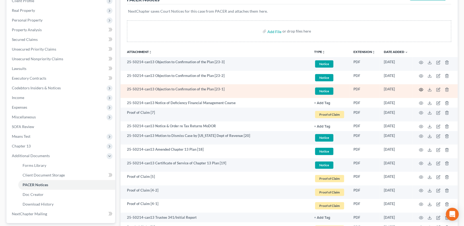
click at [420, 89] on icon "button" at bounding box center [421, 89] width 4 height 4
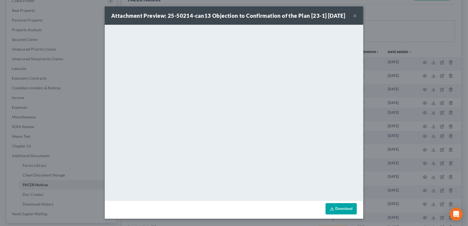
drag, startPoint x: 332, startPoint y: 20, endPoint x: 336, endPoint y: 19, distance: 4.9
click at [332, 19] on div "Attachment Preview: 25-50214-can13 Objection to Confirmation of the Plan [23-1]…" at bounding box center [228, 16] width 234 height 8
click at [345, 19] on div "Attachment Preview: 25-50214-can13 Objection to Confirmation of the Plan [23-1]…" at bounding box center [228, 16] width 234 height 8
click at [353, 19] on button "×" at bounding box center [355, 15] width 4 height 6
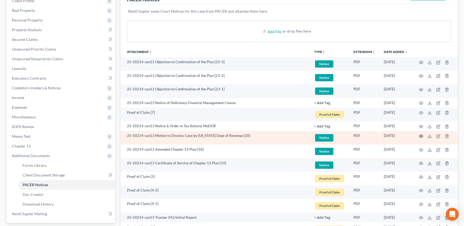
click at [419, 135] on icon "button" at bounding box center [421, 136] width 4 height 3
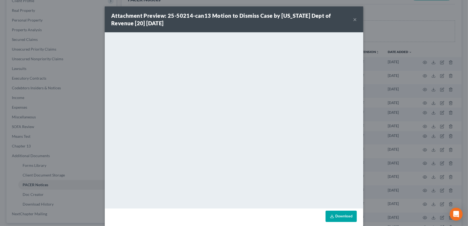
click at [353, 19] on button "×" at bounding box center [355, 19] width 4 height 6
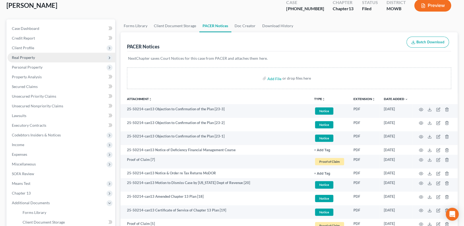
scroll to position [30, 0]
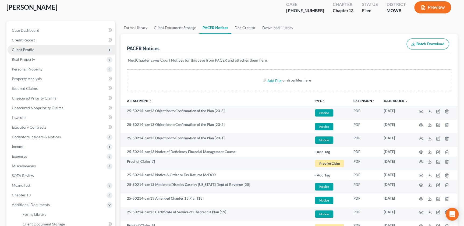
click at [29, 49] on span "Client Profile" at bounding box center [23, 49] width 22 height 5
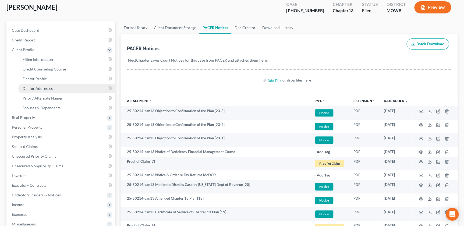
click at [39, 88] on span "Debtor Addresses" at bounding box center [38, 88] width 30 height 5
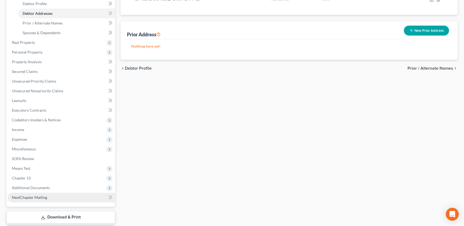
scroll to position [137, 0]
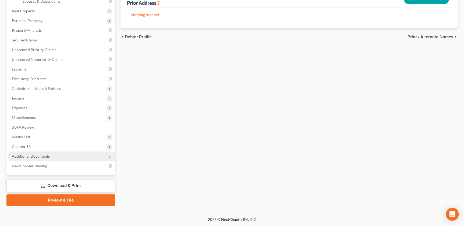
click at [42, 157] on span "Additional Documents" at bounding box center [31, 156] width 38 height 5
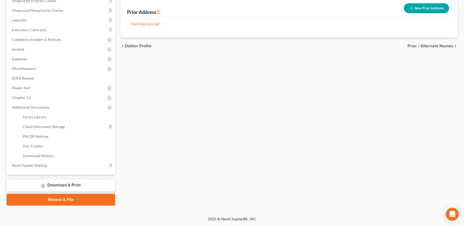
scroll to position [127, 0]
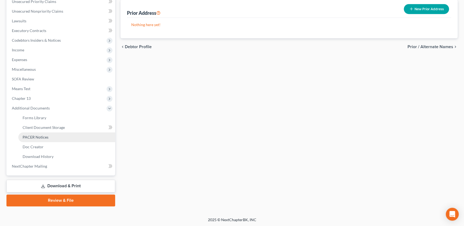
click at [41, 136] on span "PACER Notices" at bounding box center [36, 137] width 26 height 5
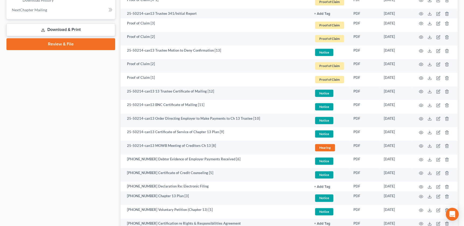
scroll to position [278, 0]
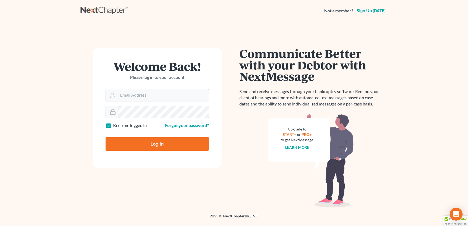
type input "[EMAIL_ADDRESS][DOMAIN_NAME]"
click at [140, 143] on input "Log In" at bounding box center [156, 143] width 103 height 13
type input "Thinking..."
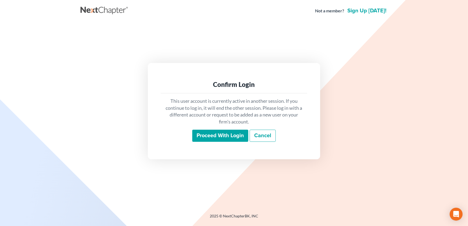
click at [196, 136] on input "Proceed with login" at bounding box center [220, 136] width 56 height 12
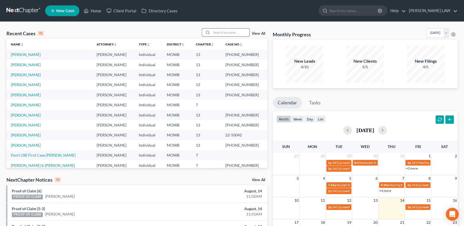
click at [226, 35] on input "search" at bounding box center [231, 33] width 38 height 8
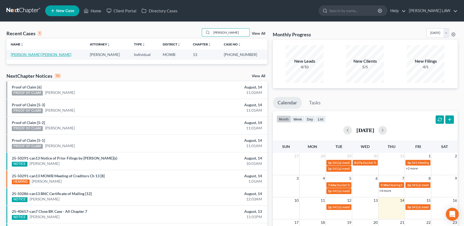
type input "[PERSON_NAME]"
click at [46, 54] on link "[PERSON_NAME] [PERSON_NAME]" at bounding box center [41, 54] width 61 height 5
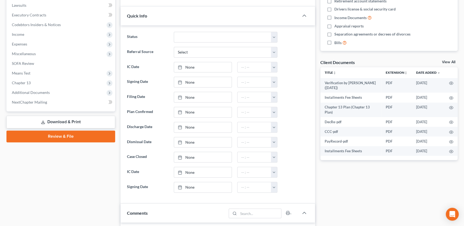
scroll to position [183, 0]
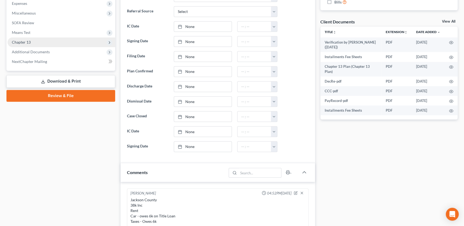
click at [20, 42] on span "Chapter 13" at bounding box center [21, 42] width 19 height 5
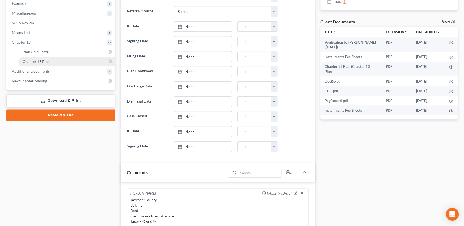
click at [29, 61] on span "Chapter 13 Plan" at bounding box center [36, 61] width 27 height 5
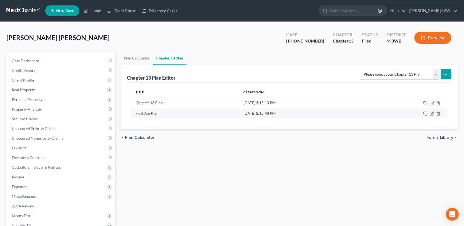
click at [431, 110] on td at bounding box center [405, 113] width 85 height 10
click at [431, 111] on icon "button" at bounding box center [432, 113] width 4 height 4
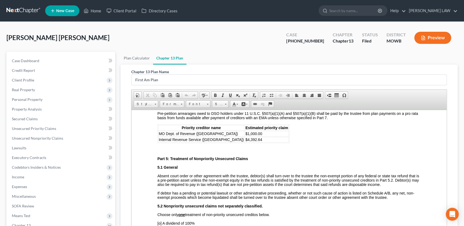
scroll to position [923, 0]
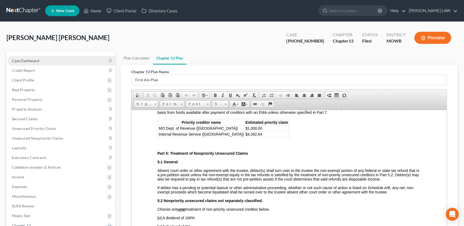
click at [37, 60] on span "Case Dashboard" at bounding box center [25, 60] width 27 height 5
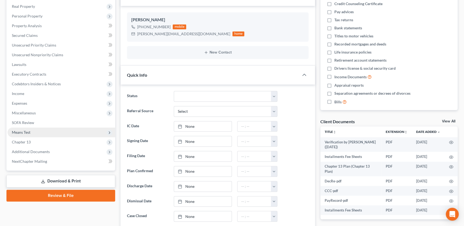
scroll to position [92, 0]
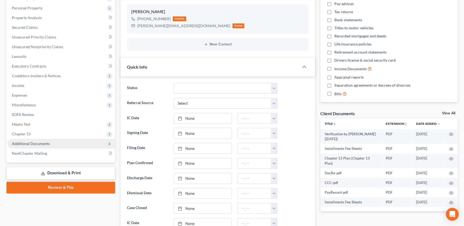
drag, startPoint x: 33, startPoint y: 141, endPoint x: 36, endPoint y: 159, distance: 18.3
click at [33, 141] on span "Additional Documents" at bounding box center [31, 143] width 38 height 5
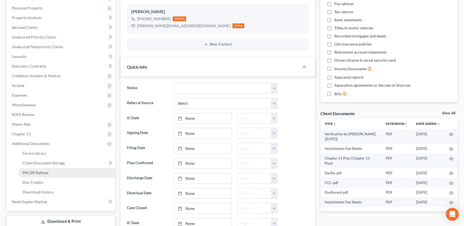
click at [38, 171] on span "PACER Notices" at bounding box center [36, 172] width 26 height 5
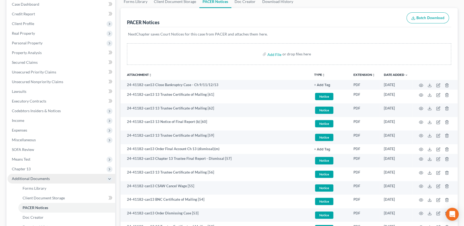
scroll to position [98, 0]
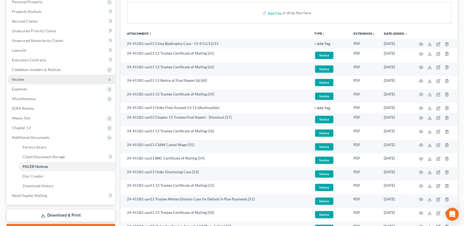
click at [33, 80] on span "Income" at bounding box center [62, 80] width 108 height 10
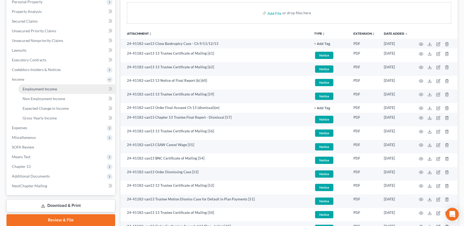
click at [41, 91] on link "Employment Income" at bounding box center [66, 89] width 97 height 10
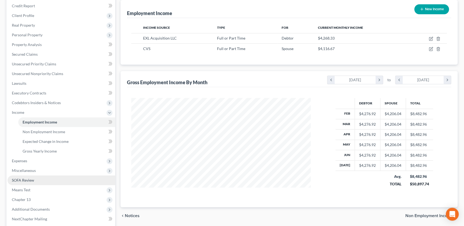
scroll to position [67, 0]
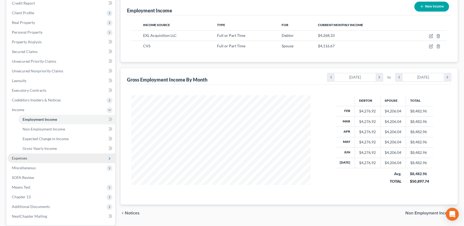
click at [26, 157] on span "Expenses" at bounding box center [19, 158] width 15 height 5
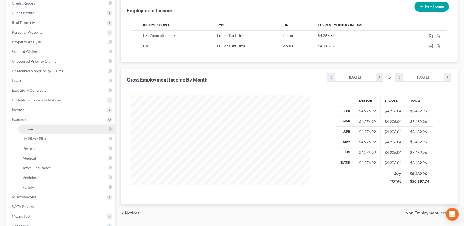
click at [34, 129] on link "Home" at bounding box center [66, 129] width 97 height 10
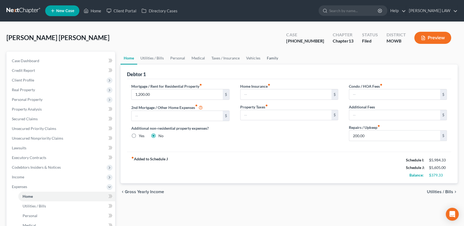
click at [274, 57] on link "Family" at bounding box center [272, 58] width 18 height 13
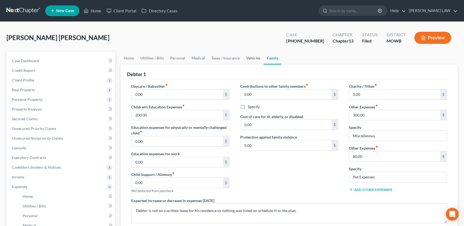
click at [243, 54] on link "Vehicles" at bounding box center [253, 58] width 20 height 13
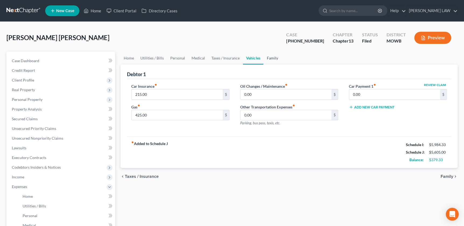
click at [267, 58] on link "Family" at bounding box center [272, 58] width 18 height 13
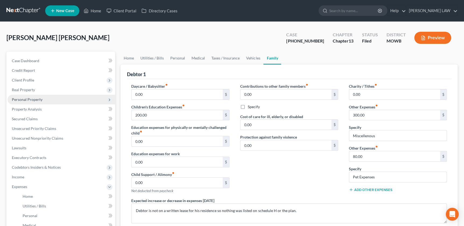
click at [22, 100] on span "Personal Property" at bounding box center [27, 99] width 31 height 5
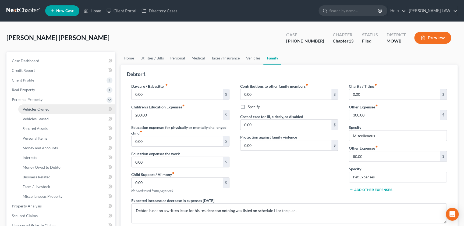
click at [28, 105] on link "Vehicles Owned" at bounding box center [66, 109] width 97 height 10
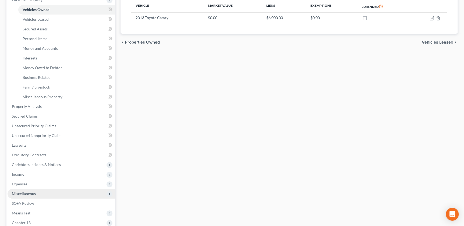
scroll to position [104, 0]
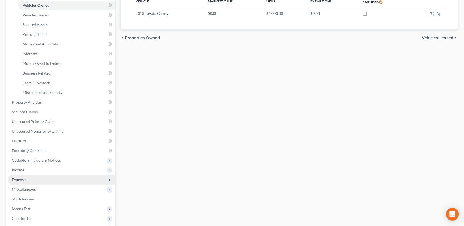
click at [28, 178] on span "Expenses" at bounding box center [62, 180] width 108 height 10
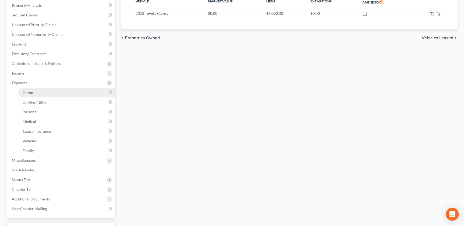
click at [36, 90] on link "Home" at bounding box center [66, 93] width 97 height 10
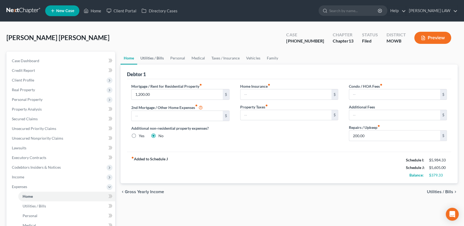
click at [153, 61] on link "Utilities / Bills" at bounding box center [152, 58] width 30 height 13
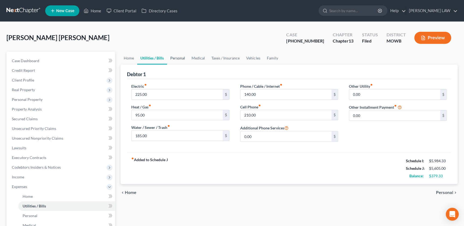
click at [185, 61] on link "Personal" at bounding box center [177, 58] width 21 height 13
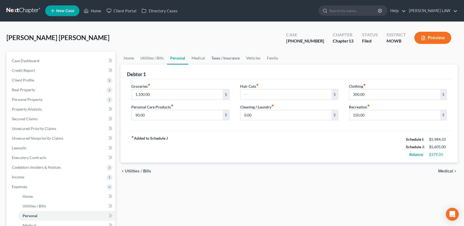
click at [208, 62] on link "Taxes / Insurance" at bounding box center [225, 58] width 35 height 13
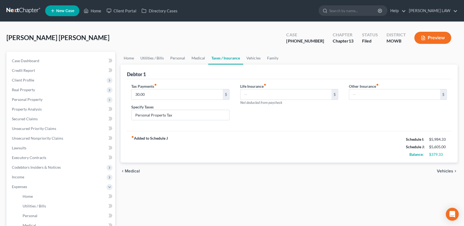
click at [229, 62] on link "Taxes / Insurance" at bounding box center [225, 58] width 35 height 13
click at [247, 58] on link "Vehicles" at bounding box center [253, 58] width 20 height 13
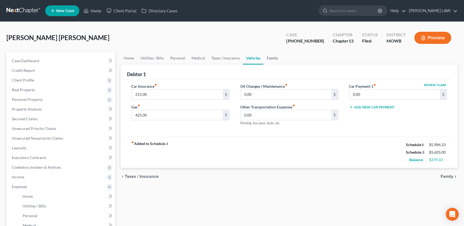
click at [265, 58] on link "Family" at bounding box center [272, 58] width 18 height 13
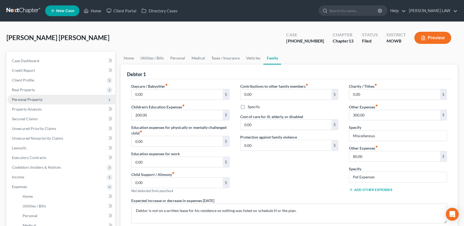
click at [44, 96] on span "Personal Property" at bounding box center [62, 100] width 108 height 10
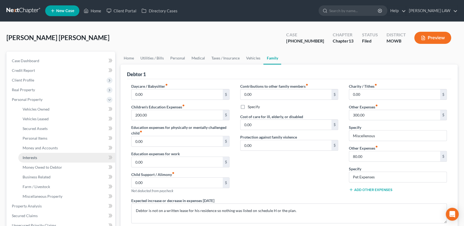
click at [39, 160] on link "Interests" at bounding box center [66, 158] width 97 height 10
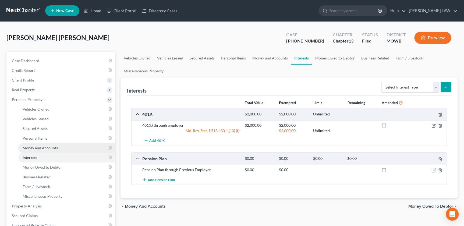
click at [40, 148] on span "Money and Accounts" at bounding box center [40, 148] width 35 height 5
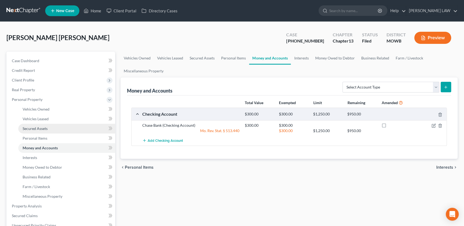
click at [40, 128] on span "Secured Assets" at bounding box center [35, 128] width 25 height 5
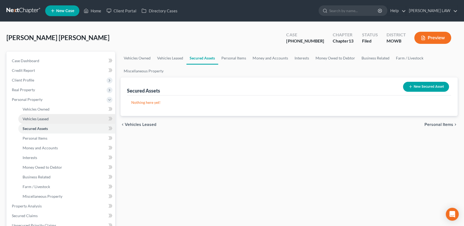
click at [41, 117] on span "Vehicles Leased" at bounding box center [36, 119] width 26 height 5
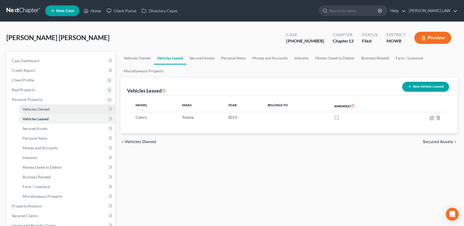
click at [45, 108] on span "Vehicles Owned" at bounding box center [36, 109] width 27 height 5
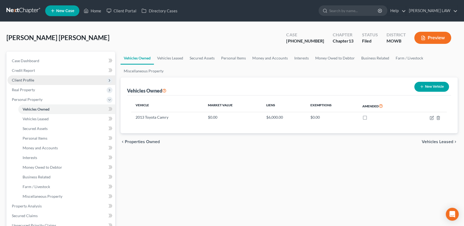
click at [35, 83] on span "Client Profile" at bounding box center [62, 80] width 108 height 10
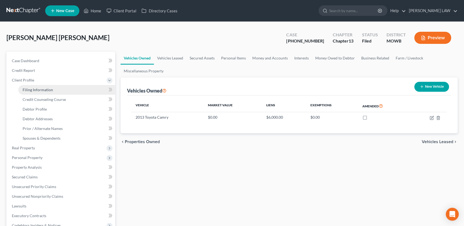
click at [38, 88] on span "Filing Information" at bounding box center [38, 89] width 30 height 5
select select "1"
select select "0"
select select "3"
select select "26"
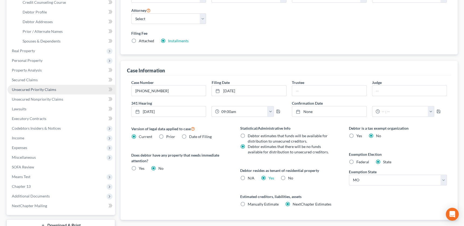
scroll to position [98, 0]
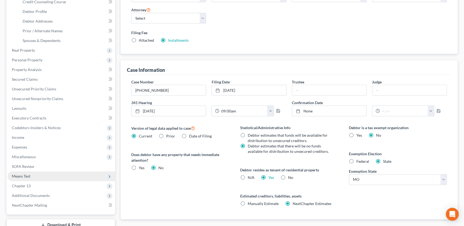
click at [33, 174] on span "Means Test" at bounding box center [62, 176] width 108 height 10
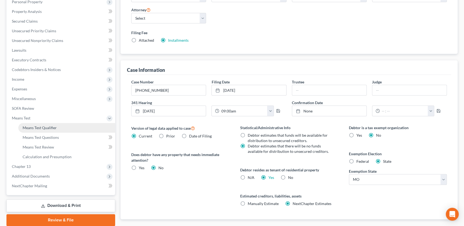
click at [43, 127] on span "Means Test Qualifier" at bounding box center [40, 127] width 34 height 5
